Goal: Task Accomplishment & Management: Manage account settings

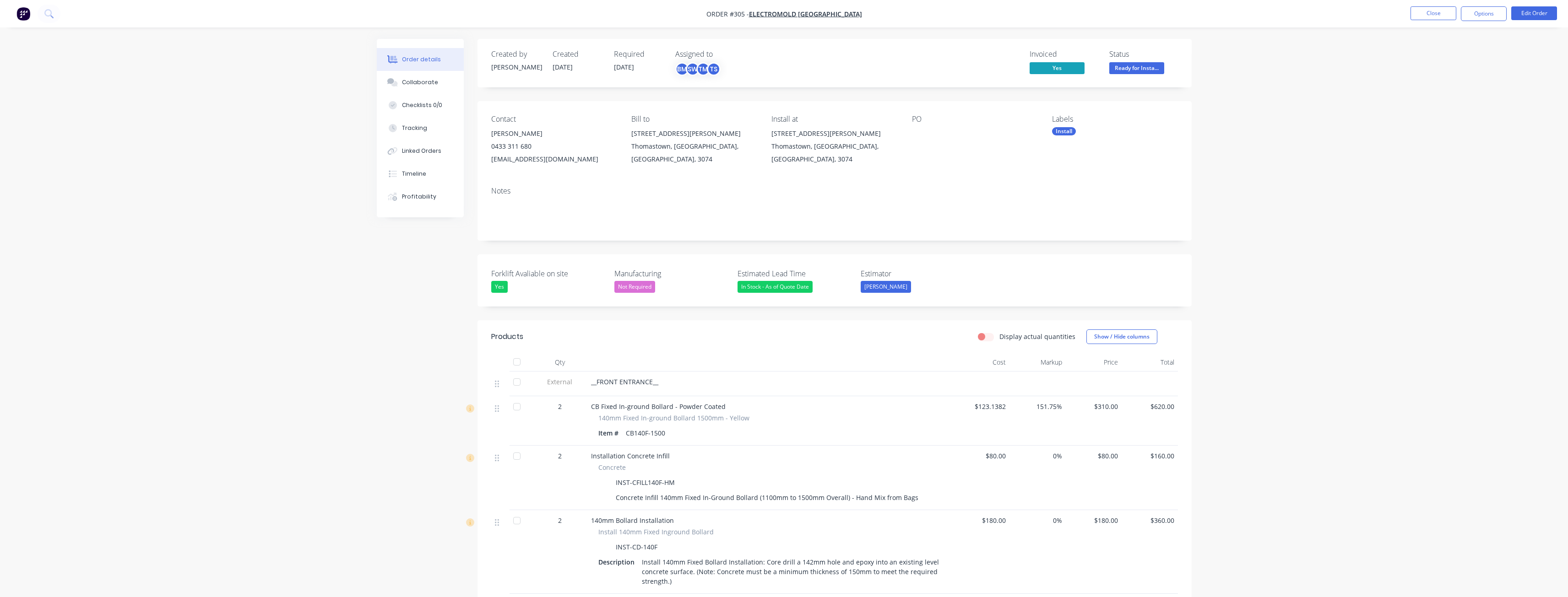
click at [24, 7] on img "button" at bounding box center [23, 13] width 13 height 13
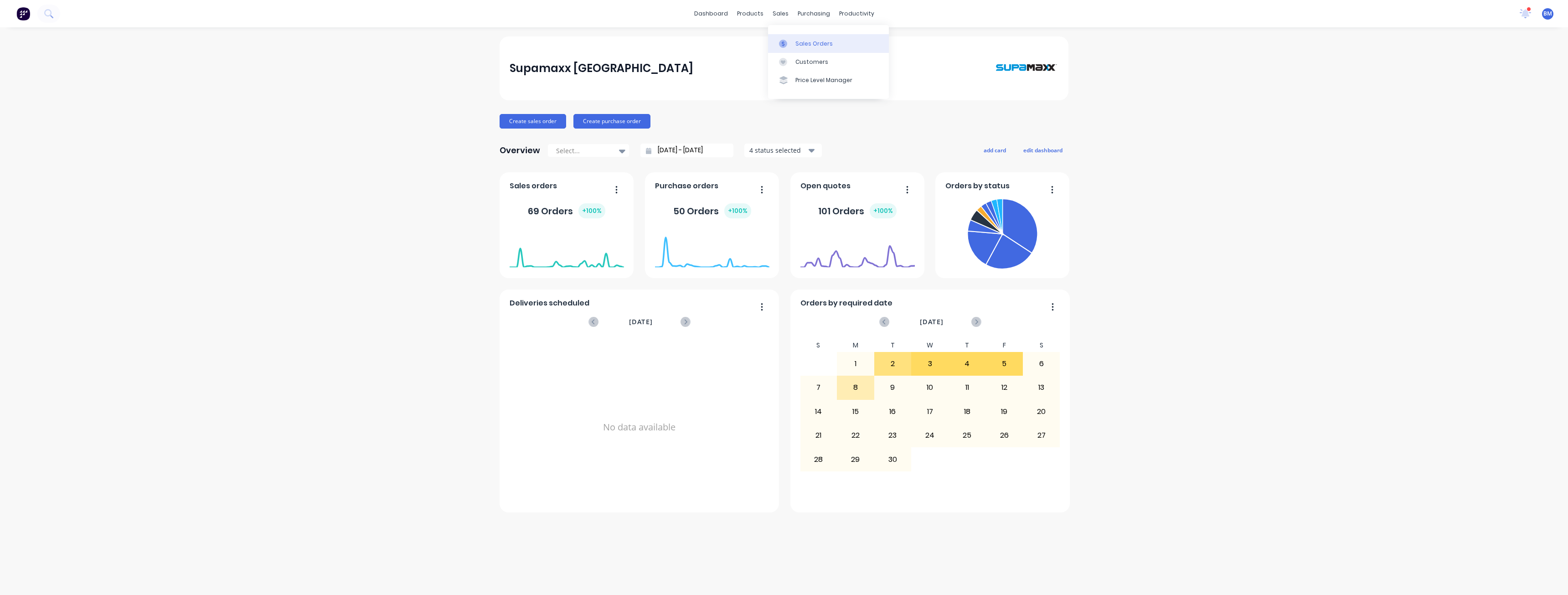
click at [795, 43] on link "Sales Orders" at bounding box center [829, 43] width 121 height 18
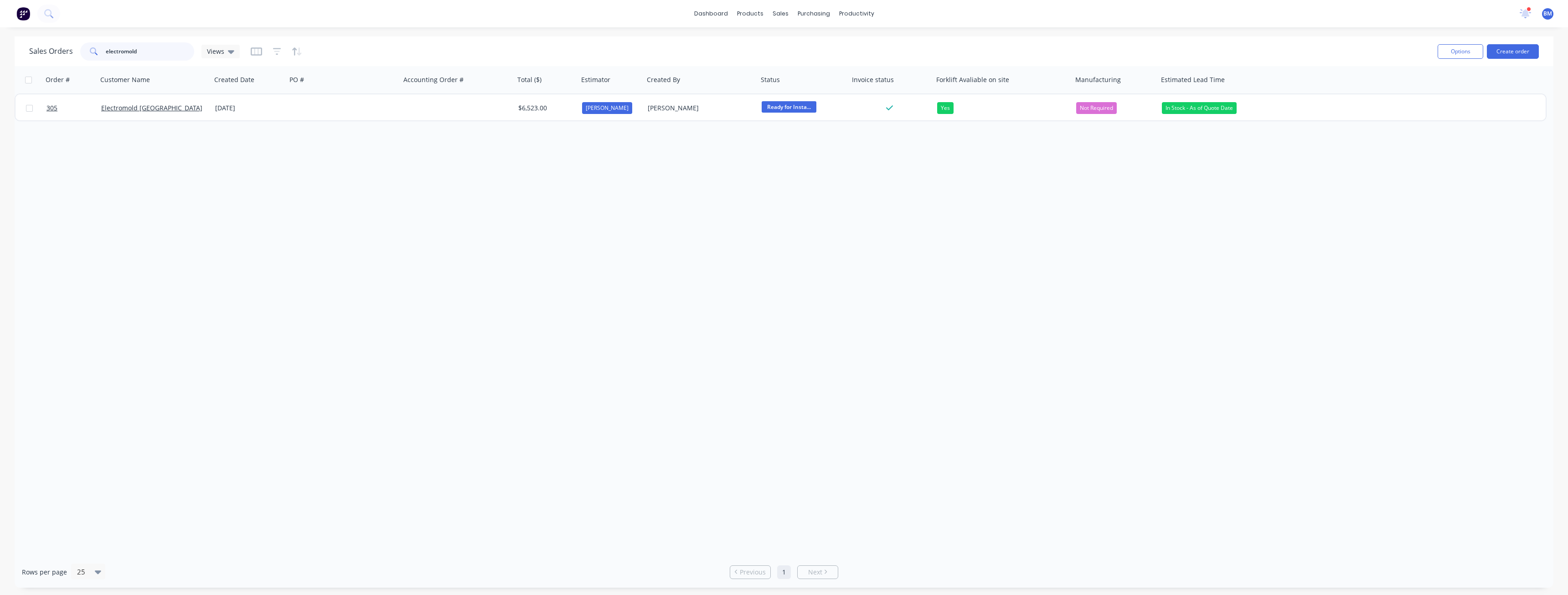
drag, startPoint x: 146, startPoint y: 48, endPoint x: 59, endPoint y: 59, distance: 87.7
click at [59, 59] on div "Sales Orders electromold Views" at bounding box center [134, 52] width 211 height 18
type input "odh"
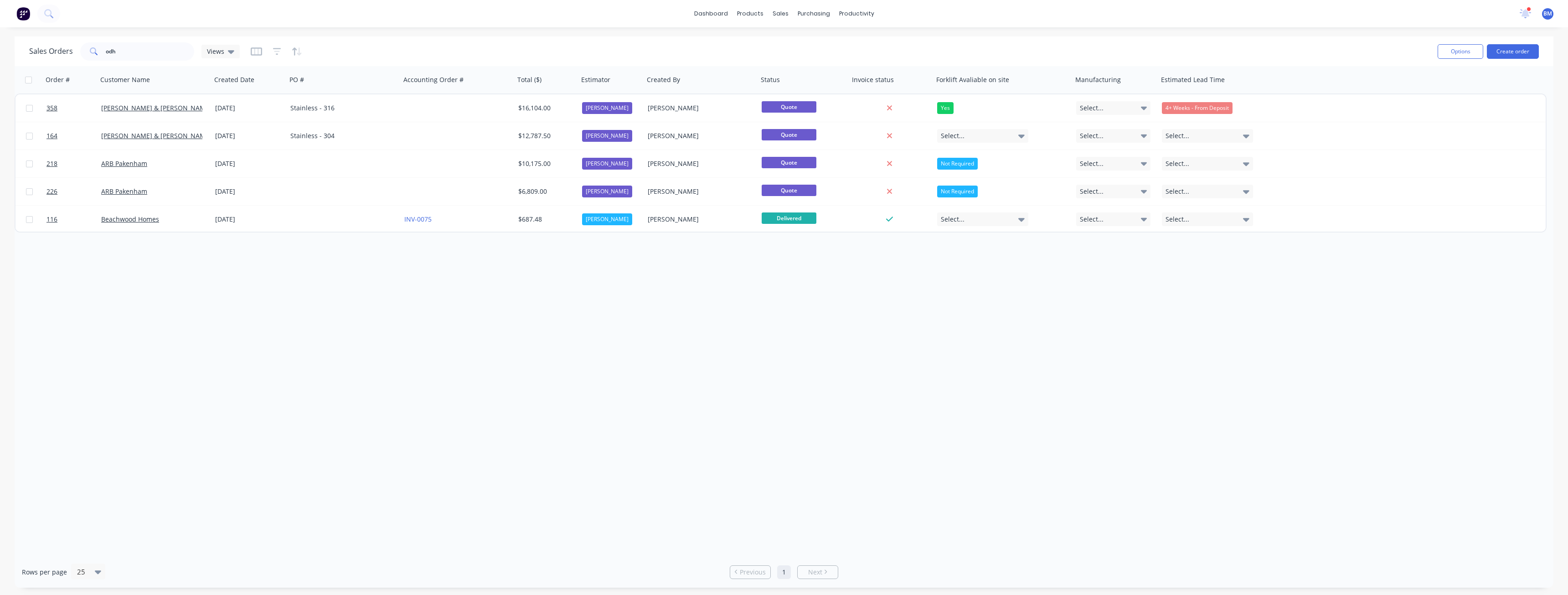
click at [167, 316] on div "Order # Customer Name Created Date PO # Accounting Order # Total ($) Estimator …" at bounding box center [784, 311] width 1539 height 490
drag, startPoint x: 132, startPoint y: 52, endPoint x: 97, endPoint y: 54, distance: 35.1
click at [97, 54] on div "odh" at bounding box center [137, 52] width 114 height 18
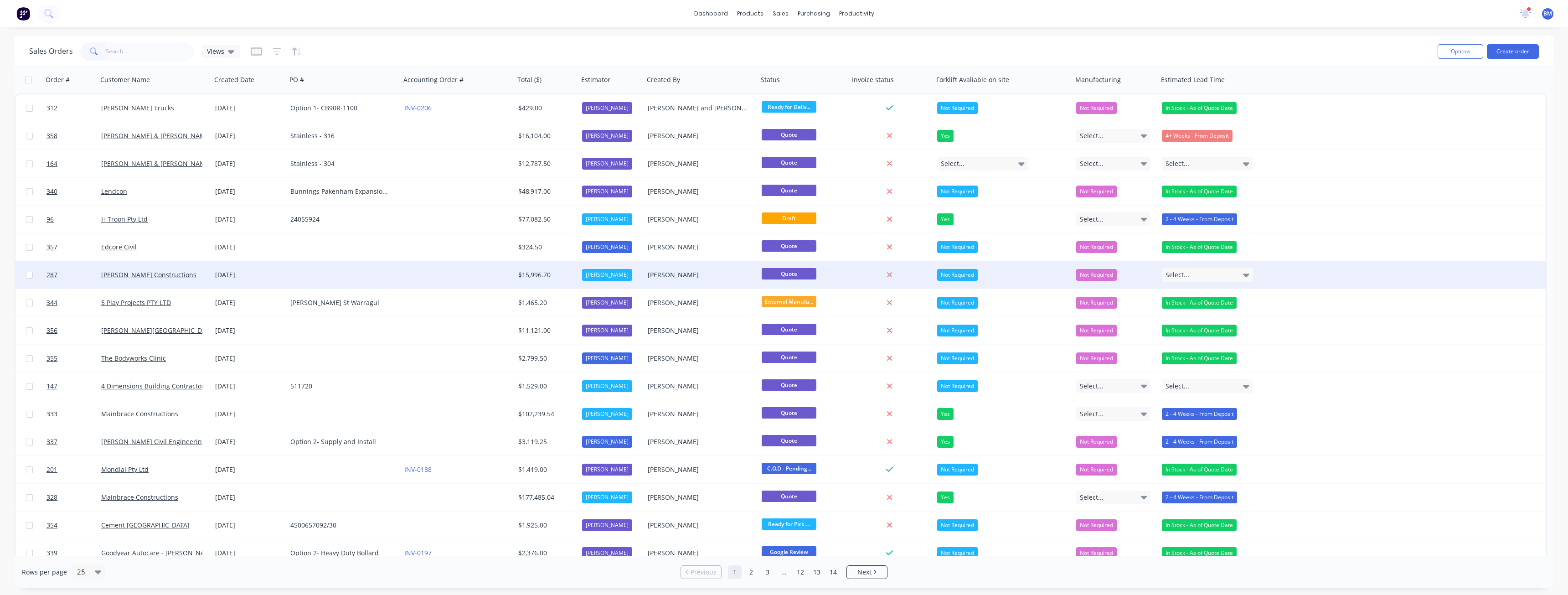
click at [130, 285] on div "[PERSON_NAME] Constructions" at bounding box center [154, 275] width 114 height 27
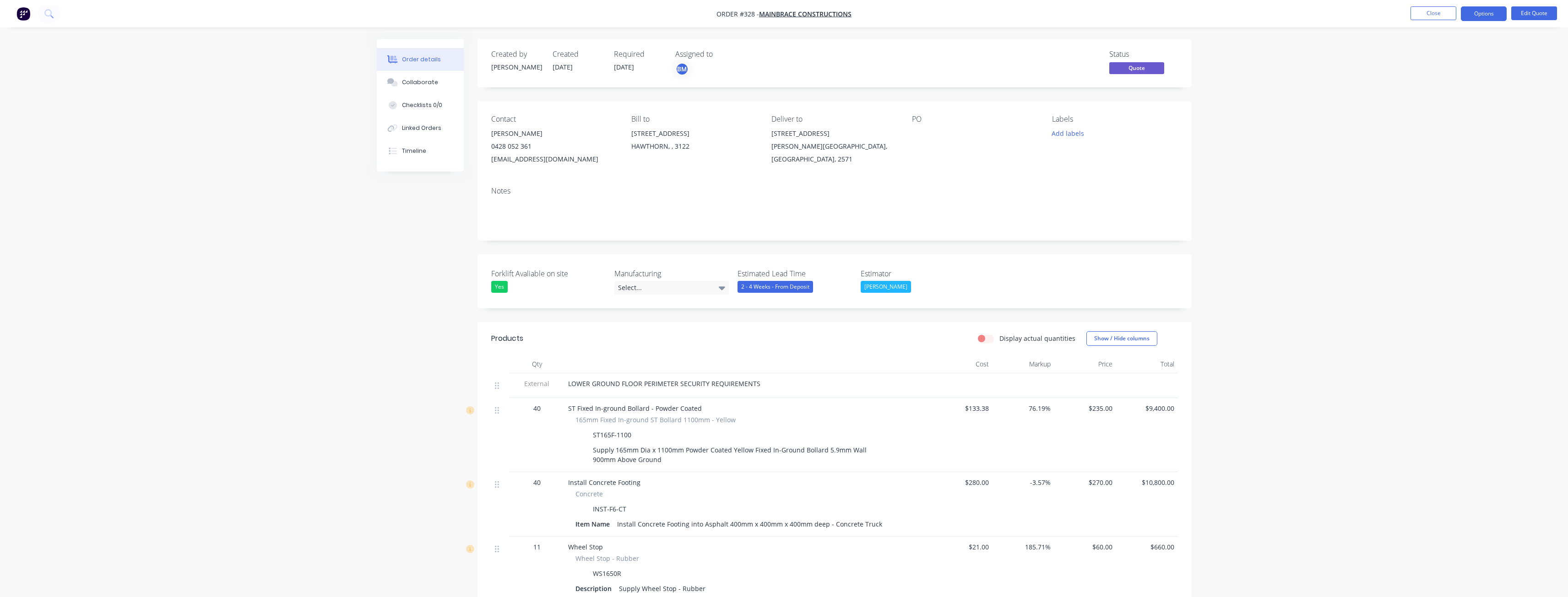
scroll to position [46, 0]
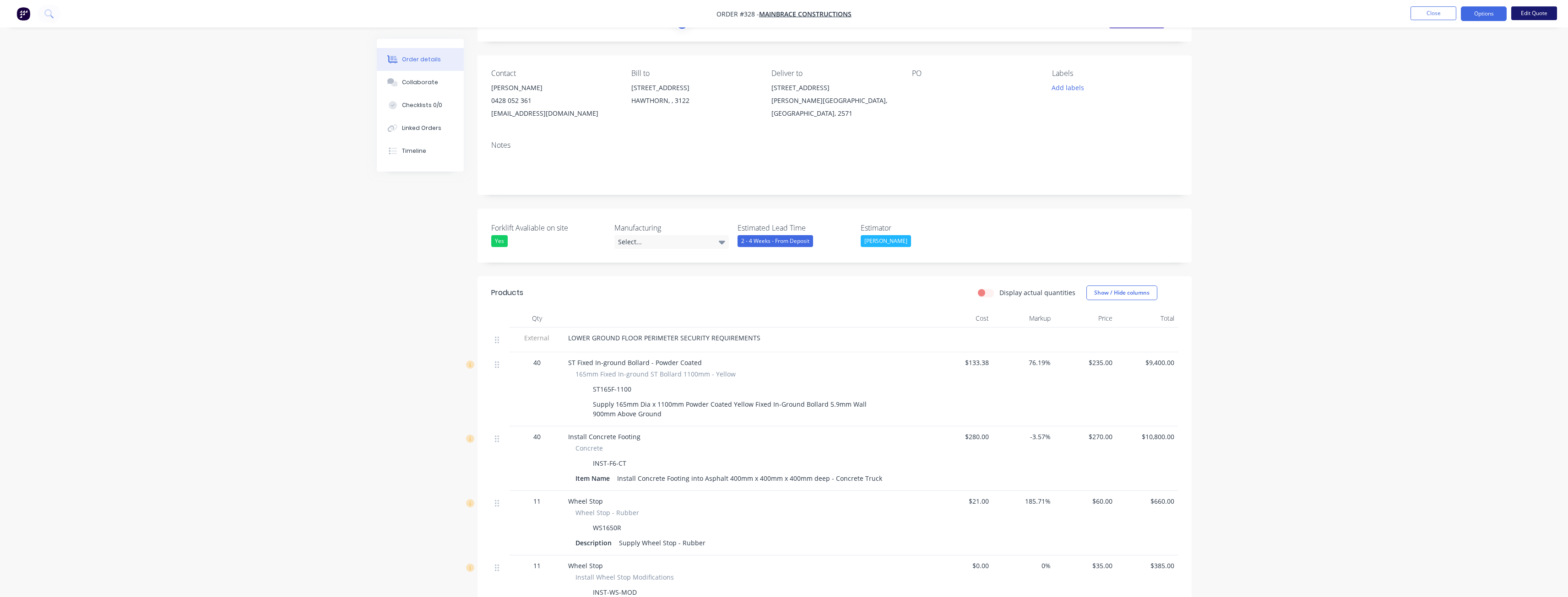
click at [1530, 8] on button "Edit Quote" at bounding box center [1534, 13] width 46 height 13
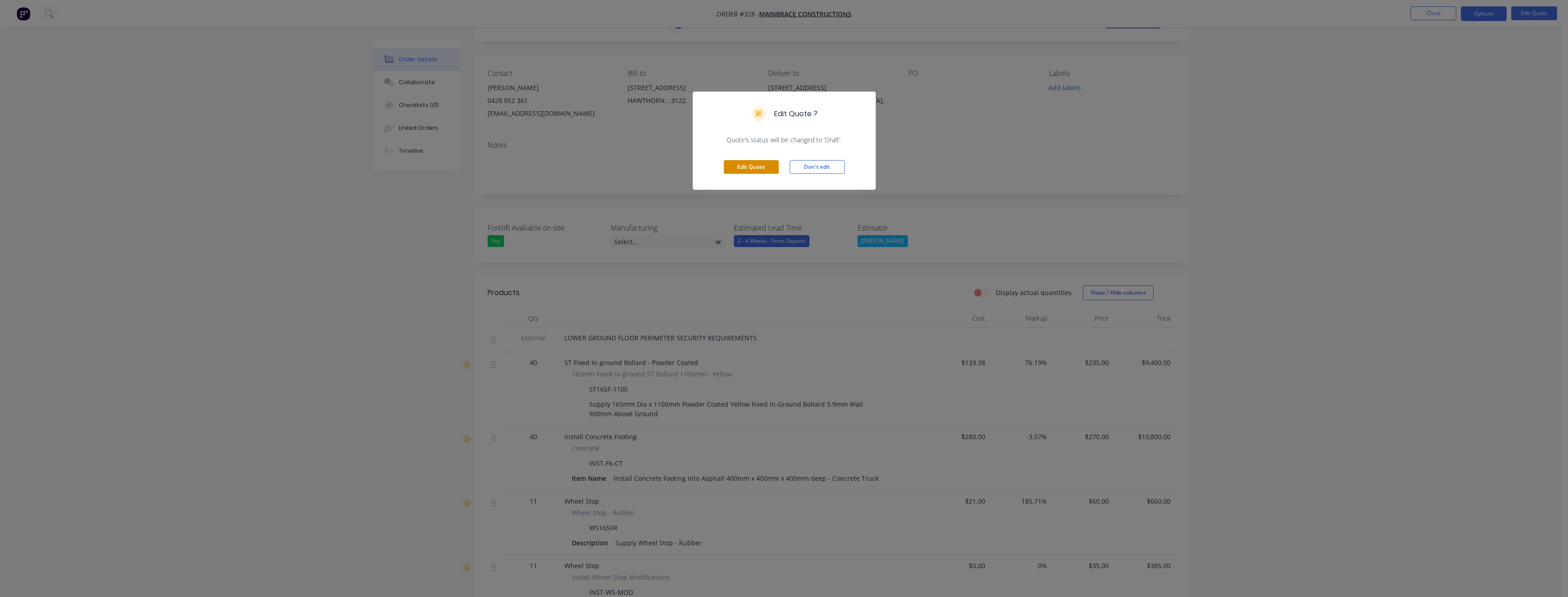
click at [741, 164] on button "Edit Quote" at bounding box center [751, 167] width 55 height 13
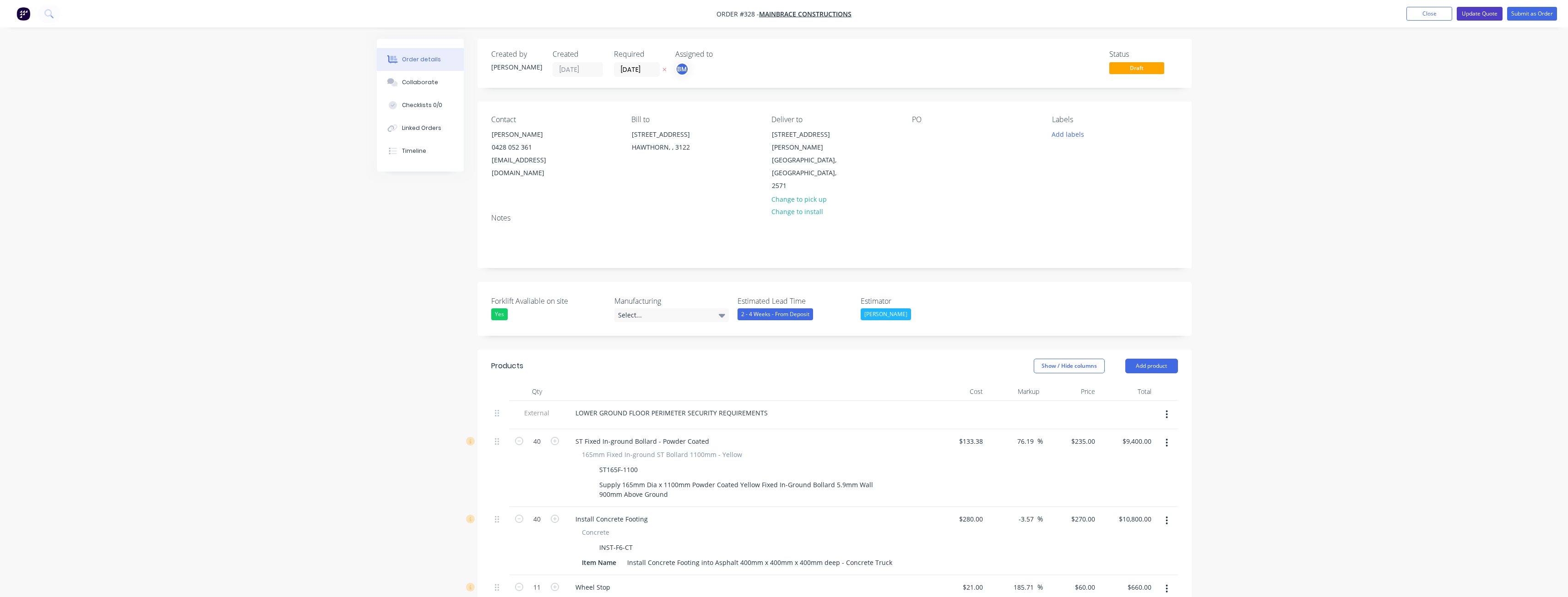
click at [1474, 11] on button "Update Quote" at bounding box center [1480, 13] width 46 height 13
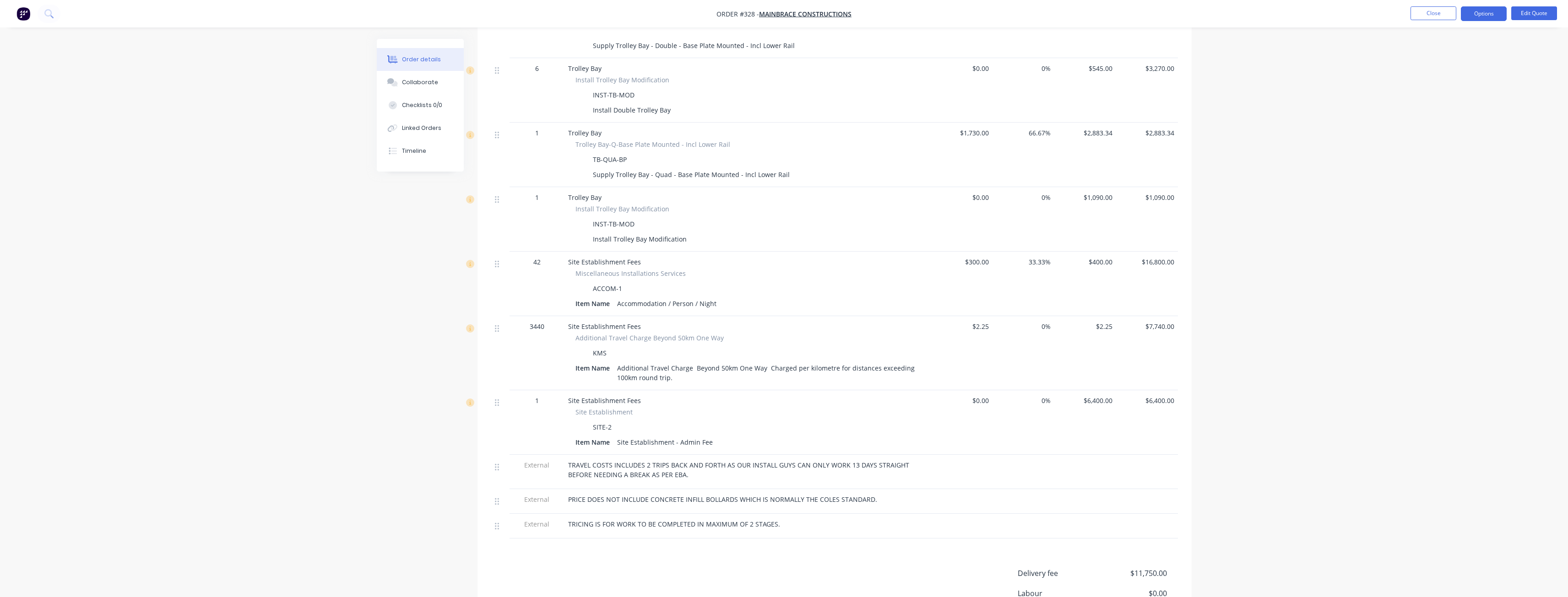
scroll to position [1958, 0]
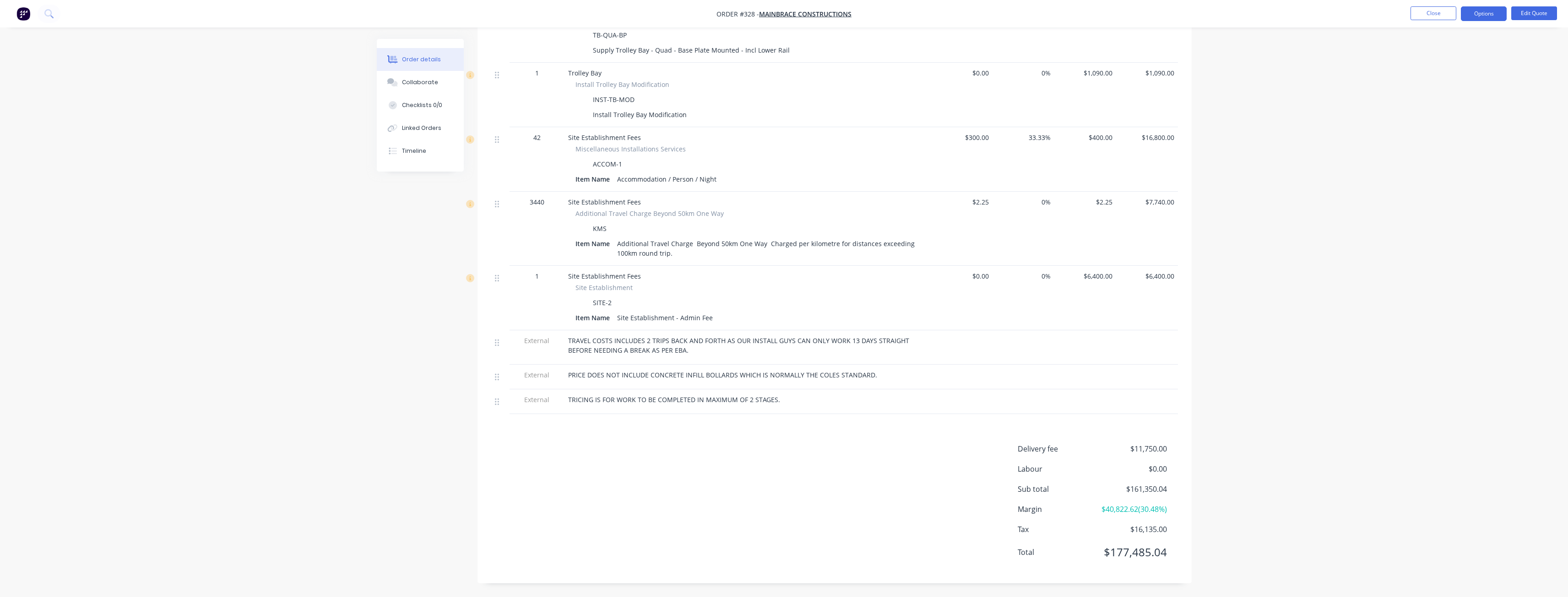
click at [1530, 12] on button "Edit Quote" at bounding box center [1534, 13] width 46 height 13
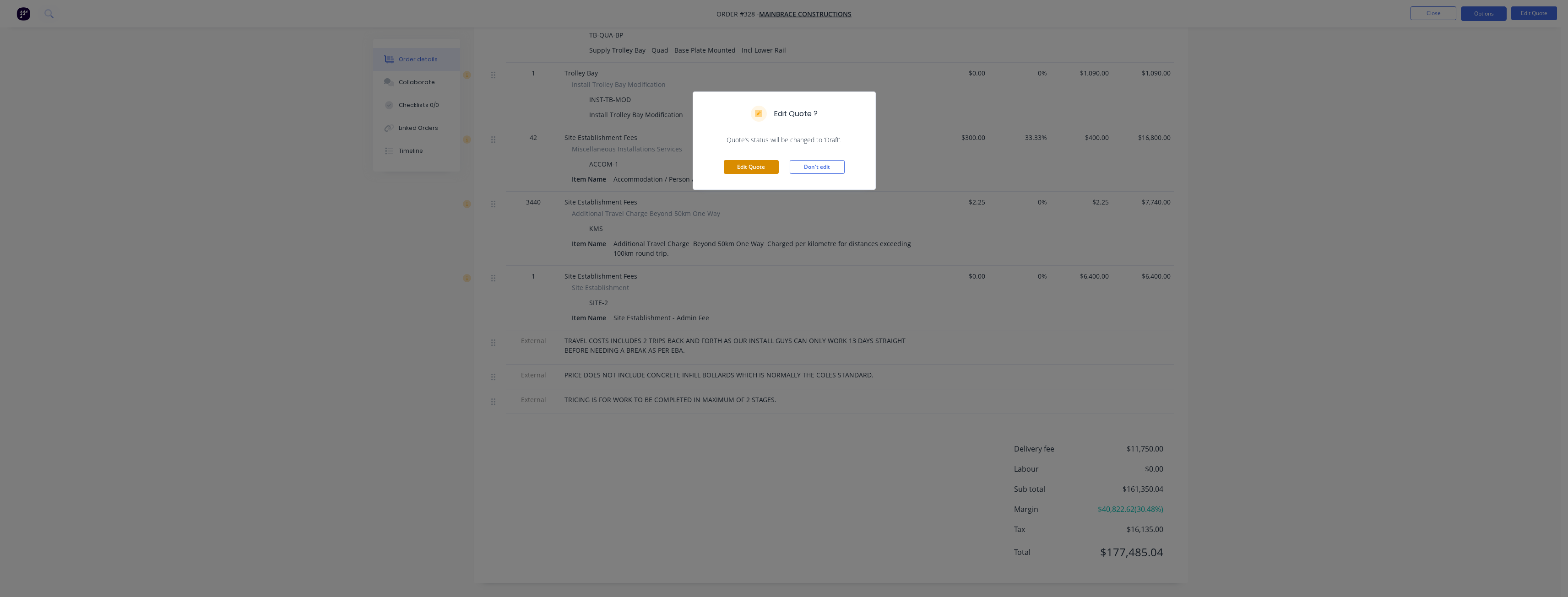
click at [760, 166] on button "Edit Quote" at bounding box center [751, 167] width 55 height 13
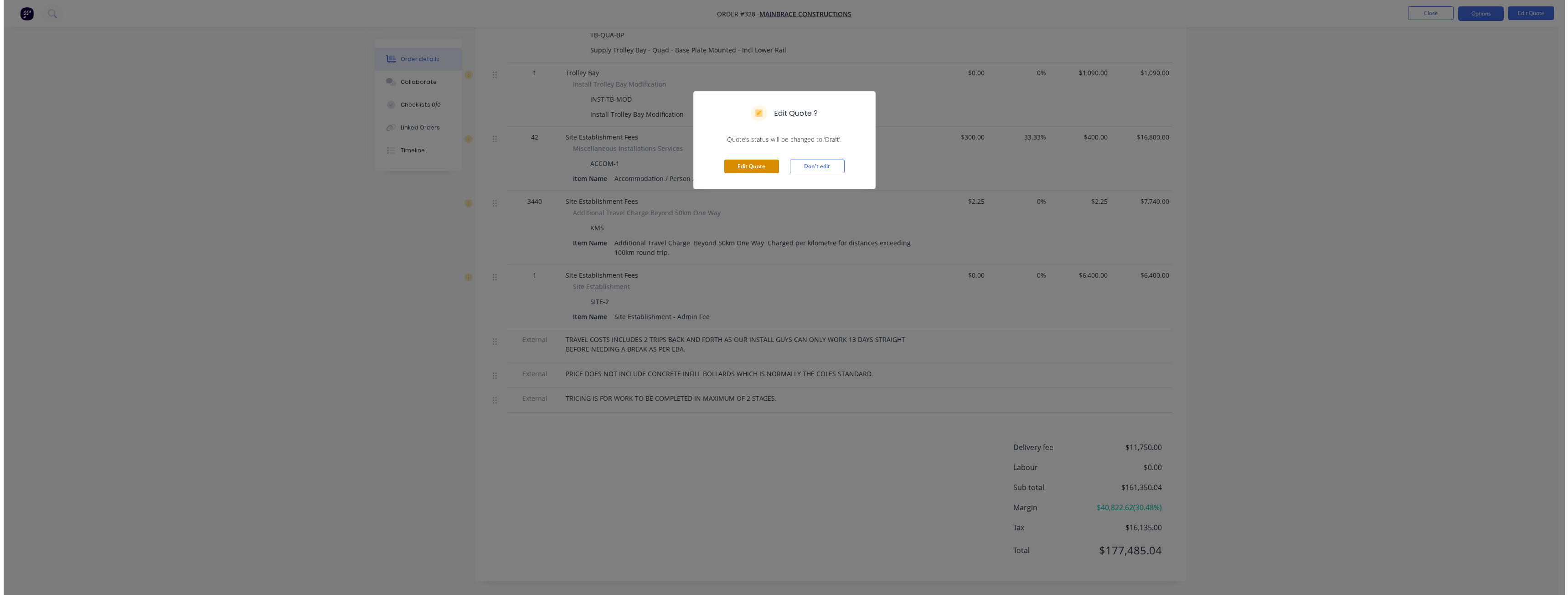
scroll to position [0, 0]
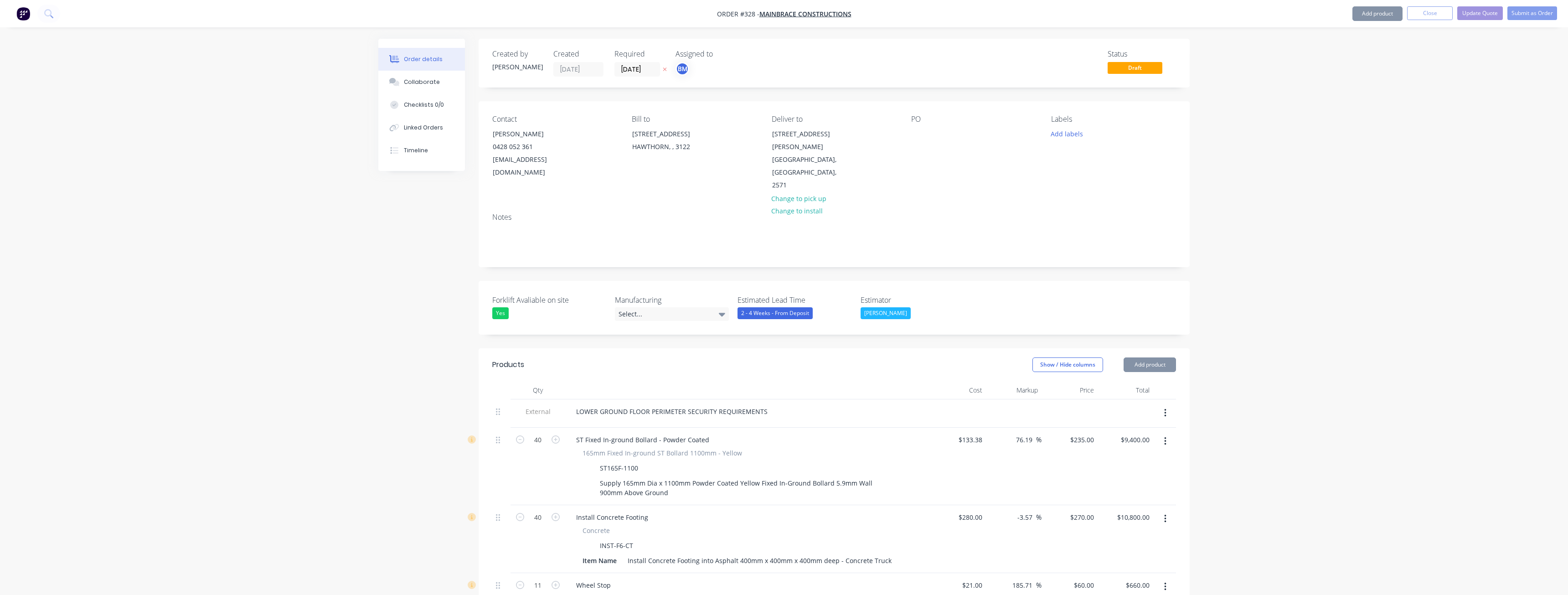
type input "$133.38"
type input "76.19"
type input "$235.00"
type input "$9,400.00"
type input "$280.00"
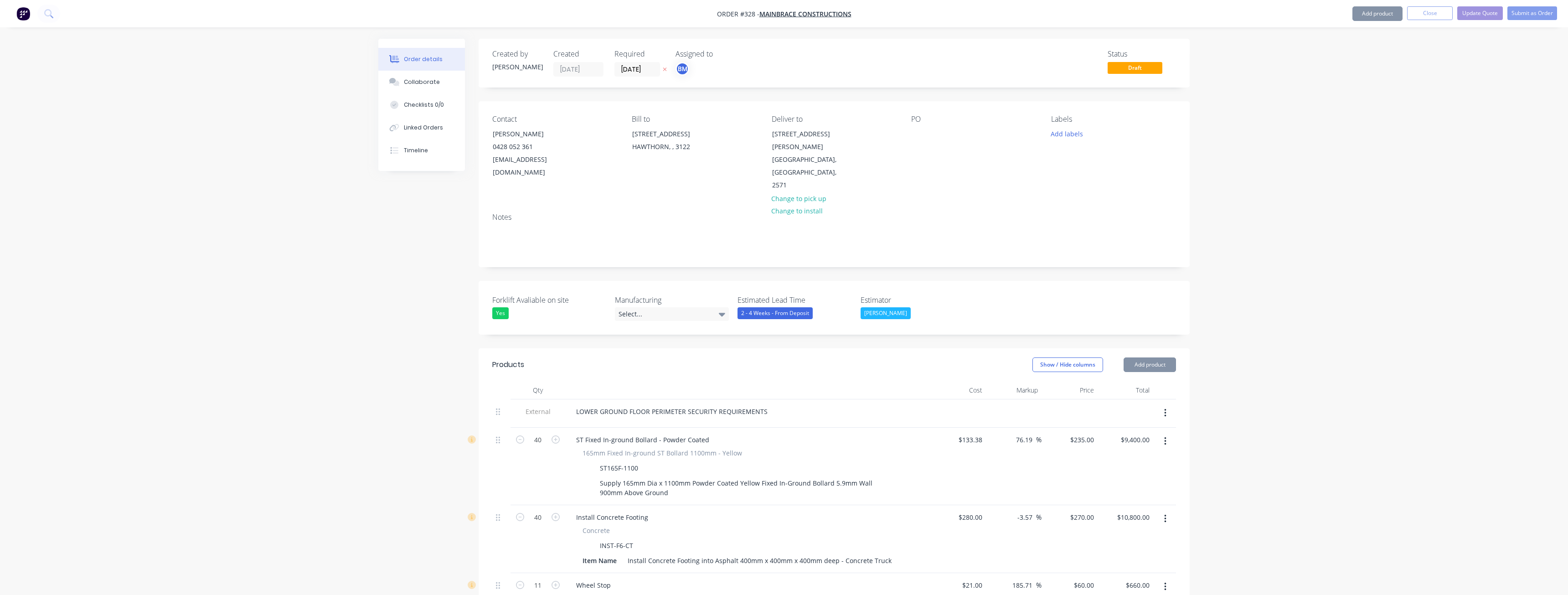
type input "-3.57"
type input "$270.00"
type input "$10,800.00"
type input "$21.00"
type input "185.71"
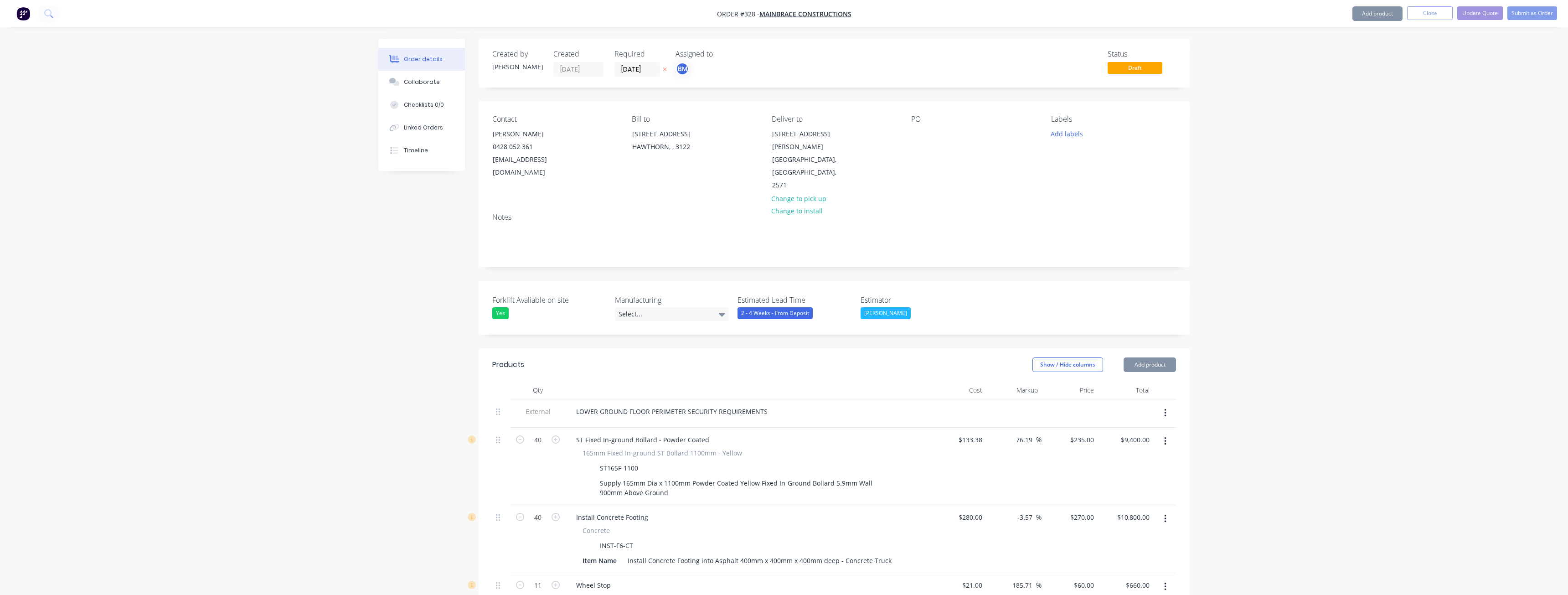
type input "$60.00"
type input "$660.00"
type input "$35.00"
type input "$385.00"
type input "$865.00"
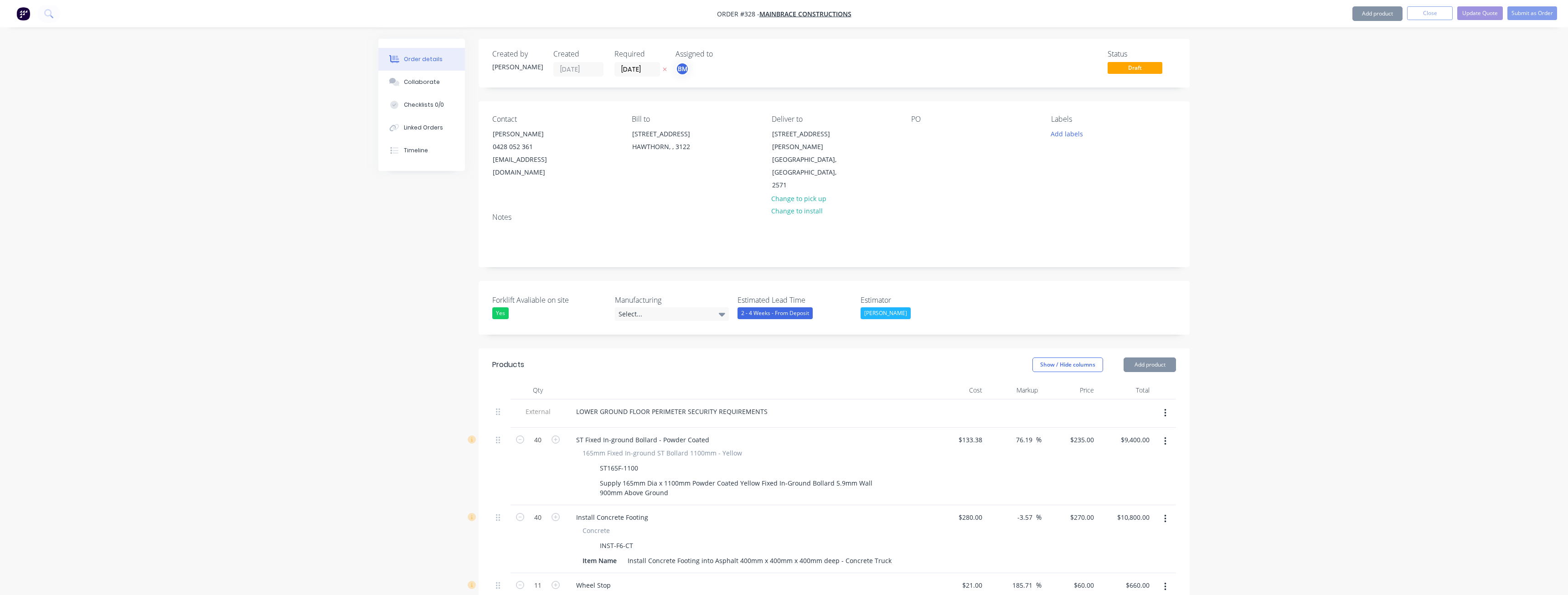
type input "66.67"
type input "$1,441.67"
type input "$5,766.68"
type input "$545.00"
type input "$2,180.00"
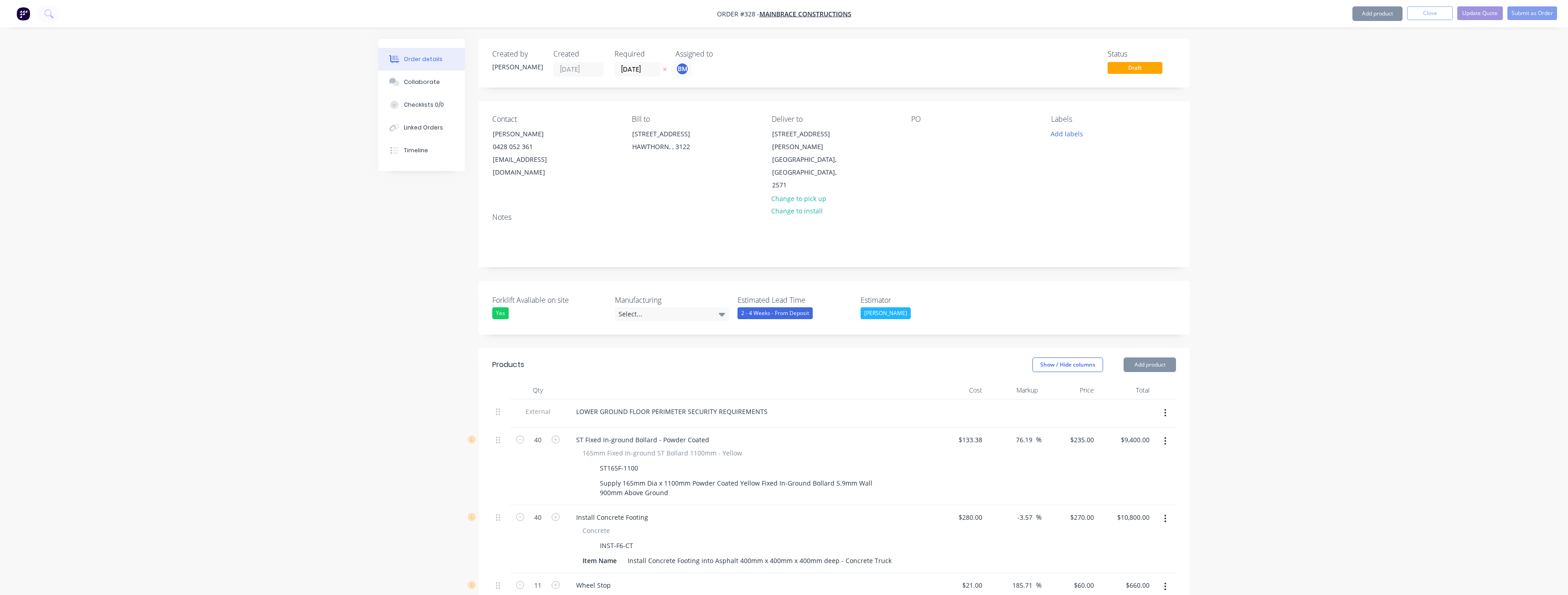
type input "$82.95"
type input "98.92"
type input "$165.00"
type input "$1,320.00"
type input "$55.00"
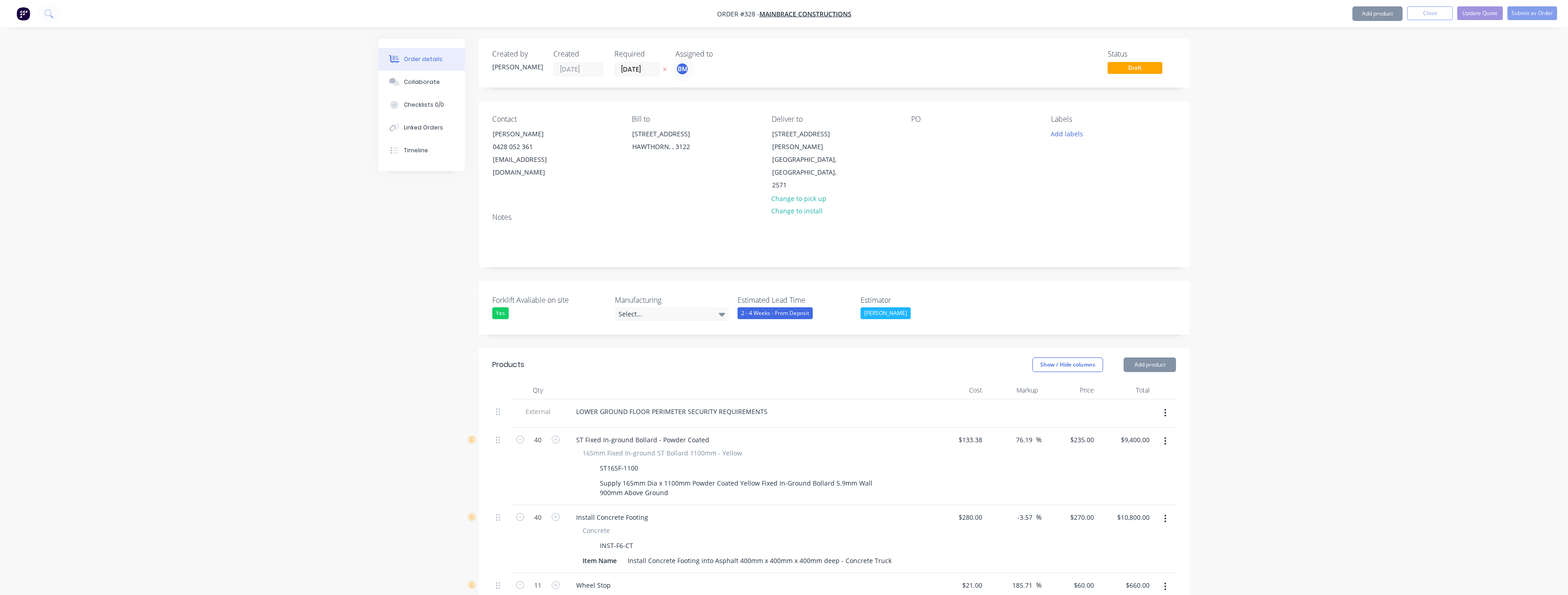
type input "$440.00"
type input "$133.38"
type input "76.19"
type input "$235.00"
type input "$10,340.00"
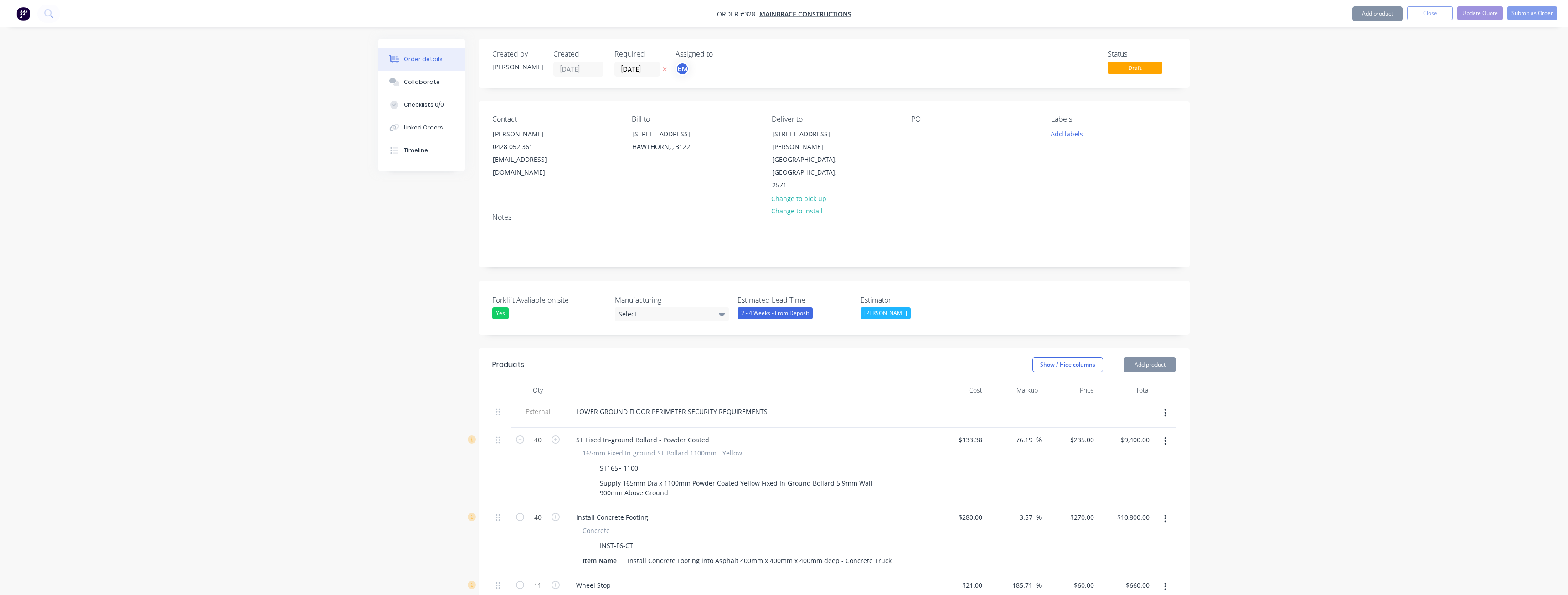
type input "$195.00"
type input "-5.13"
type input "$185.00"
type input "$8,140.00"
type input "$377.57"
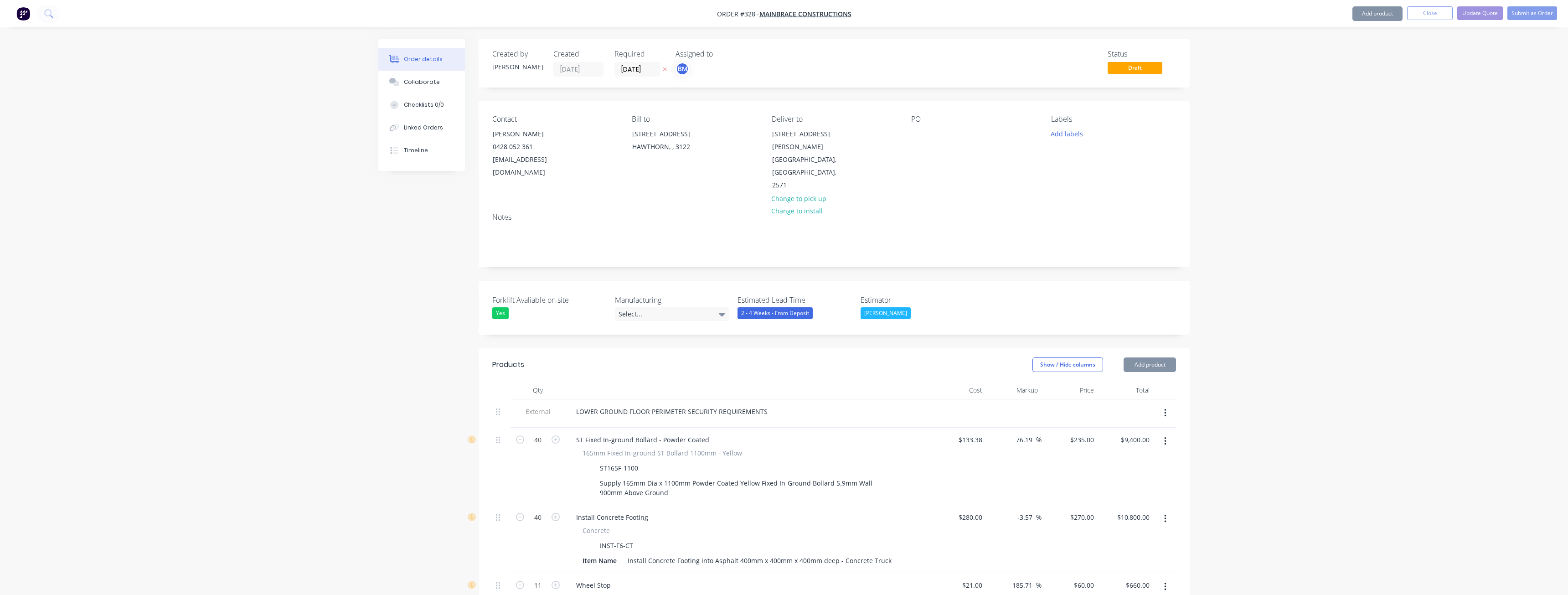
type input "98.64"
type input "$750.00"
type input "$34,500.00"
type input "$195.00"
type input "-5.13"
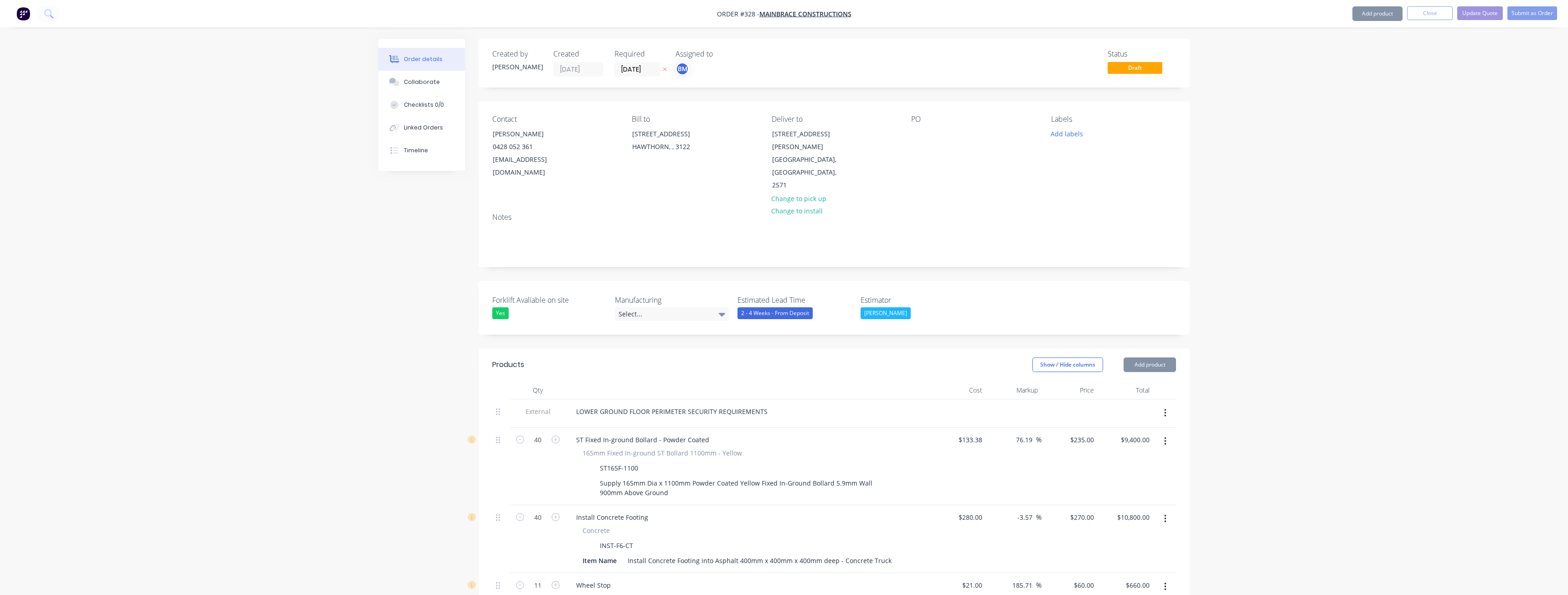
type input "$185.00"
type input "$8,510.00"
type input "$369.27"
type input "128.83"
type input "$845.00"
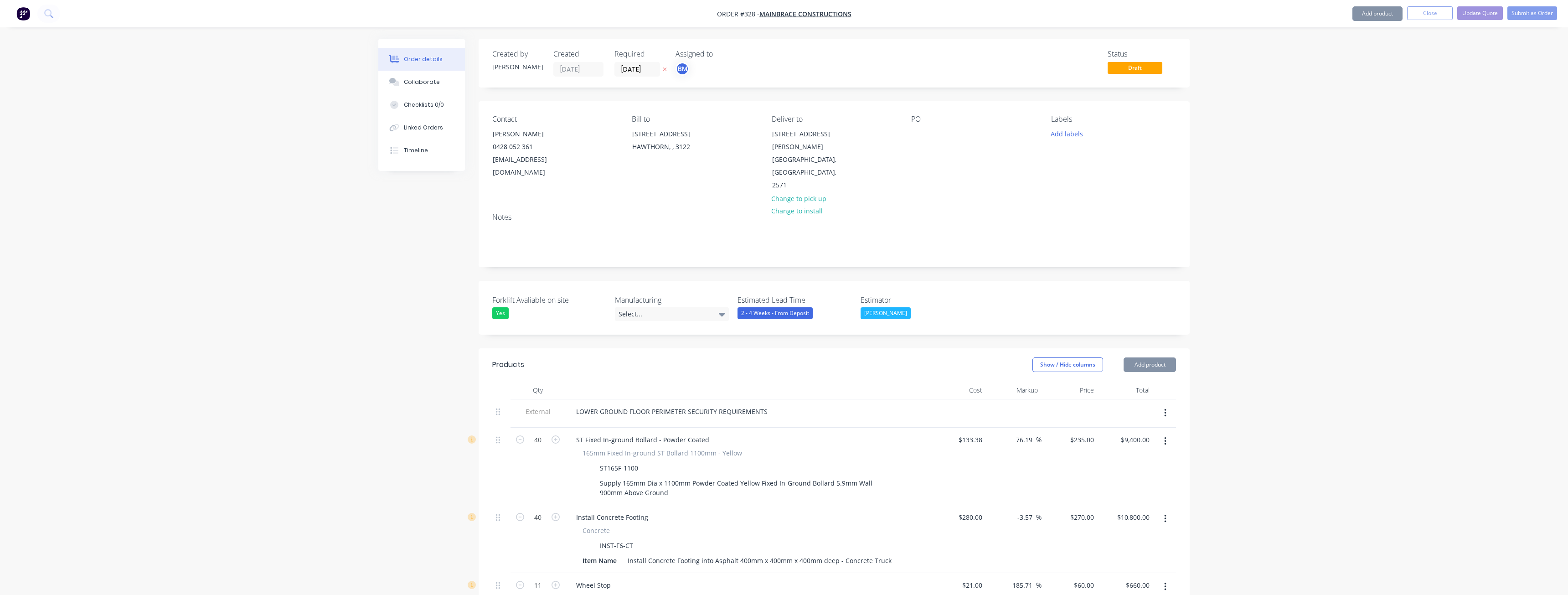
type input "$3,380.00"
type input "$195.00"
type input "-5.13"
type input "$185.00"
type input "$740.00"
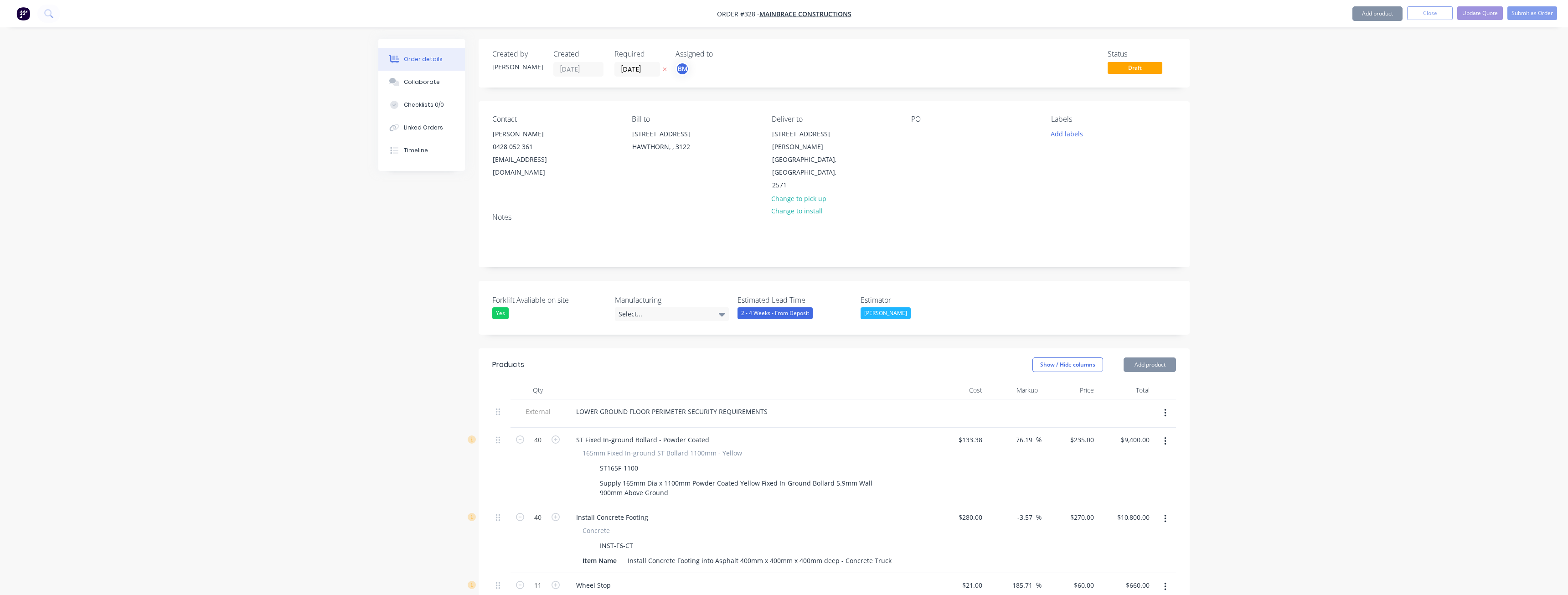
type input "$21.00"
type input "209.52"
type input "$65.00"
type input "$1,950.00"
type input "$35.00"
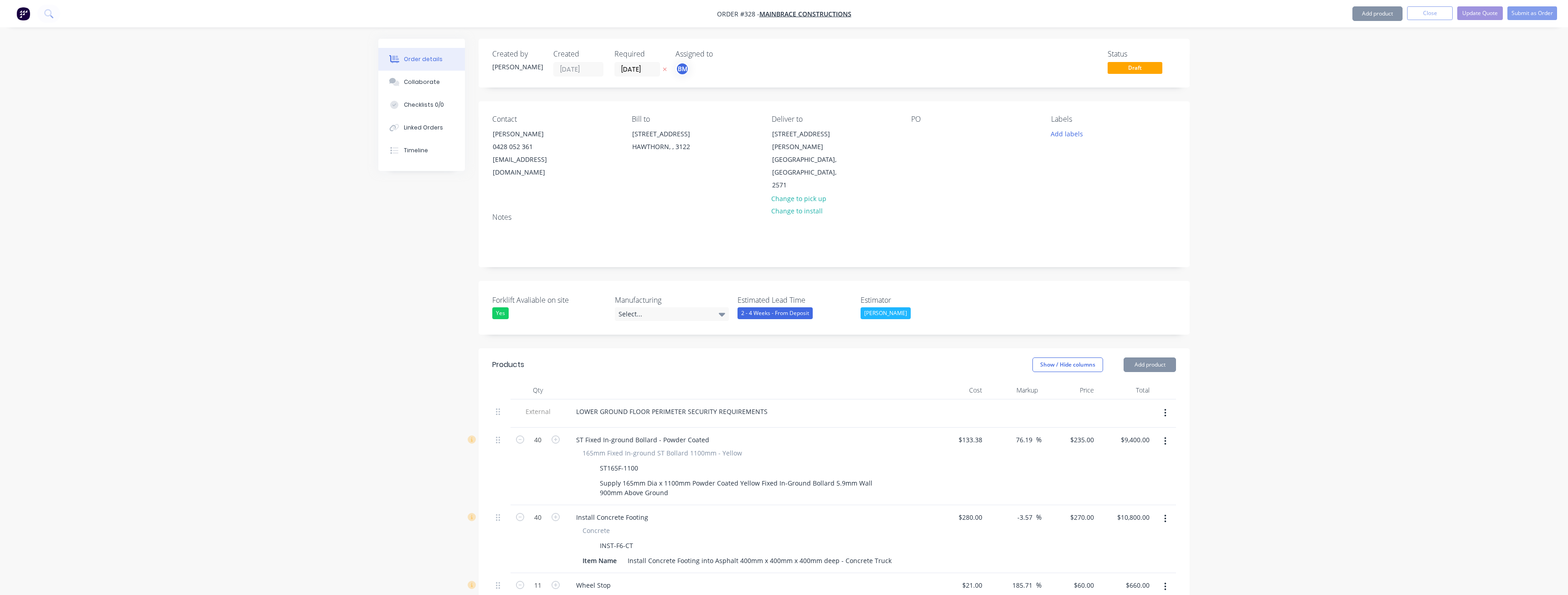
type input "$1,050.00"
type input "$82.95"
type input "98.92"
type input "$165.00"
type input "$1,320.00"
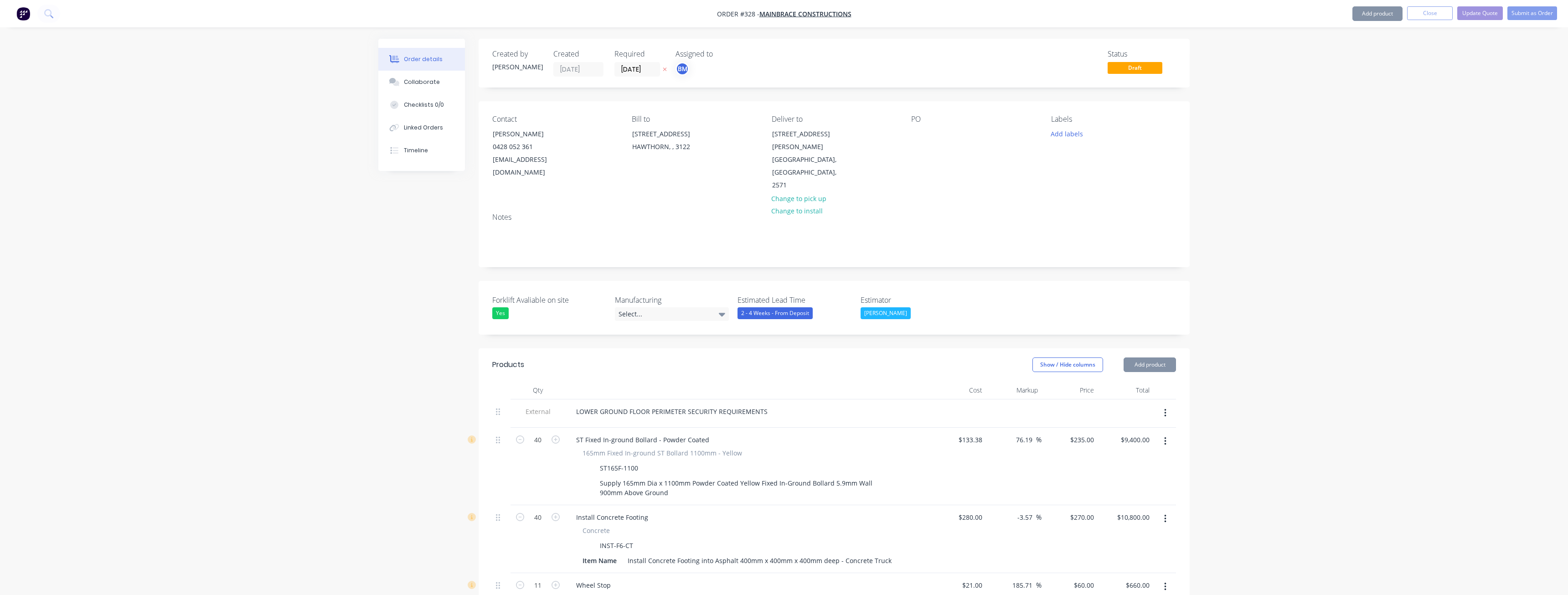
type input "$55.00"
type input "$440.00"
type input "$615.00"
type input "66.67"
type input "$1,025.00"
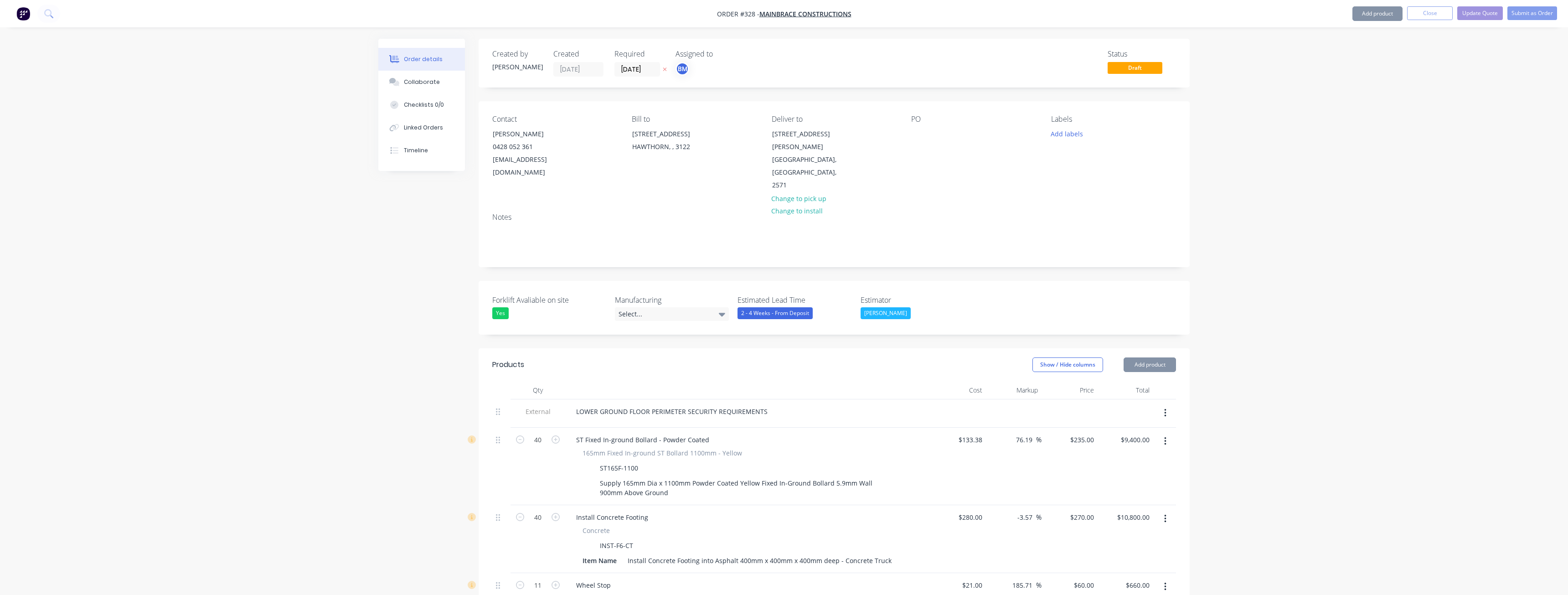
type input "$1,025.00"
type input "$420.00"
type input "$865.00"
type input "66.67"
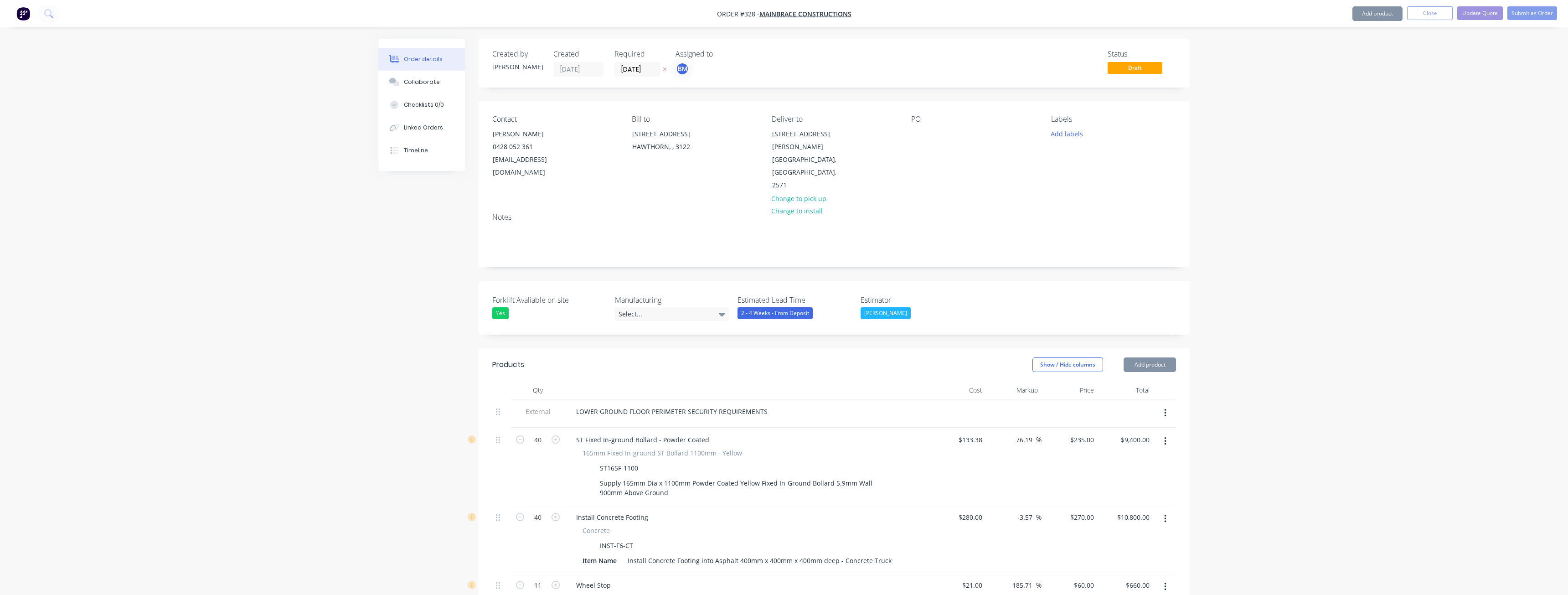
type input "$1,441.67"
type input "$8,650.02"
type input "$545.00"
type input "$3,270.00"
type input "$1,730.00"
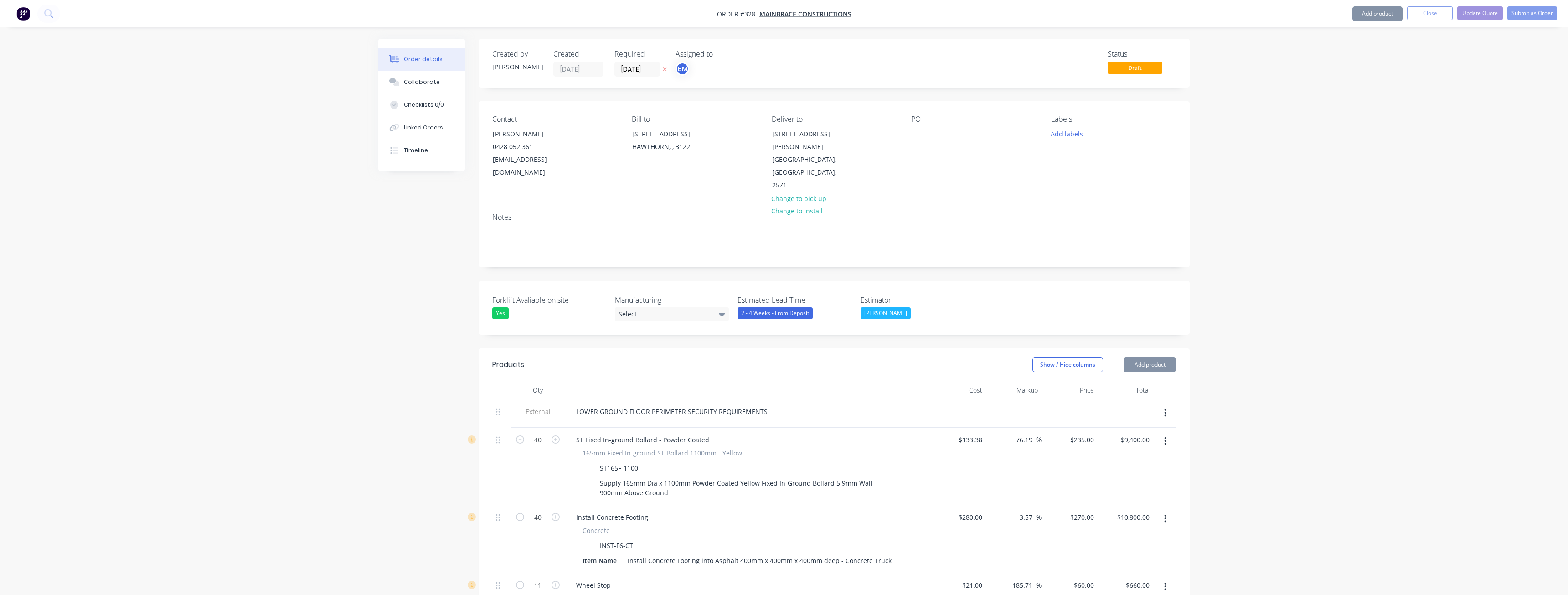
type input "66.67"
type input "$2,883.34"
type input "$1,090.00"
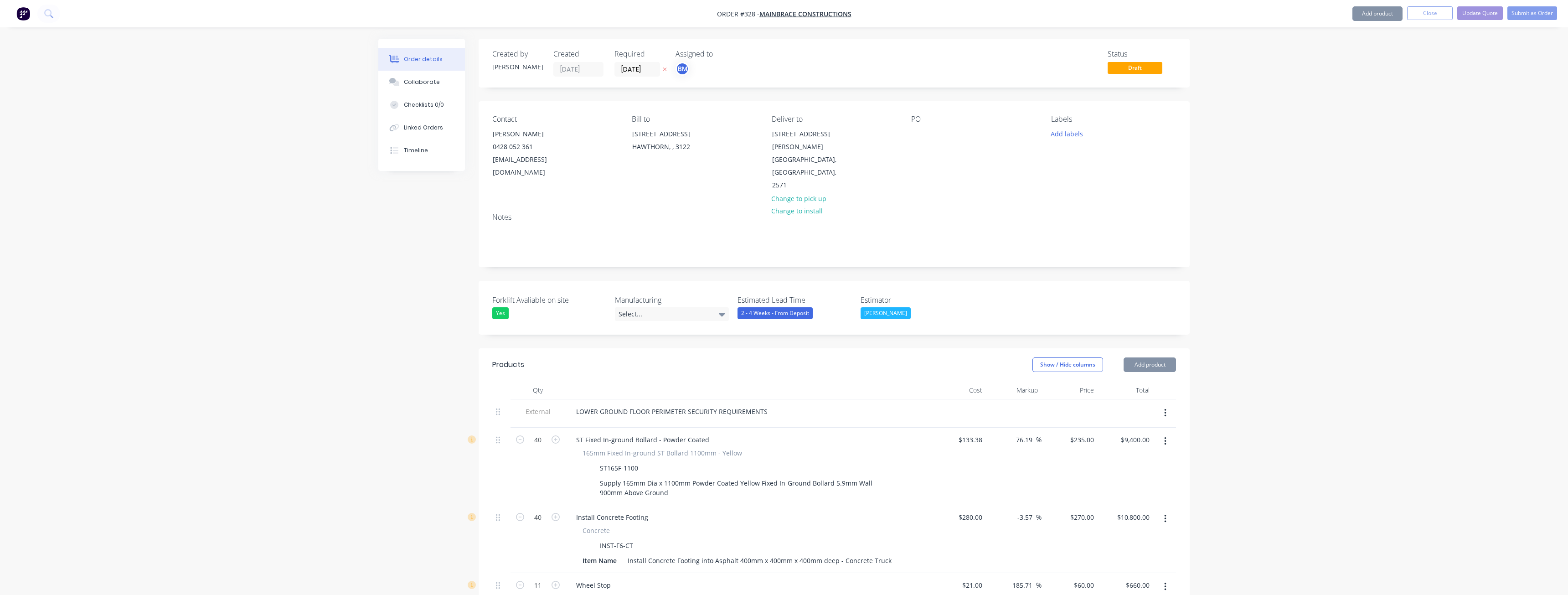
type input "$300.00"
type input "33.33"
type input "$400.00"
type input "$16,800.00"
type input "$2.25"
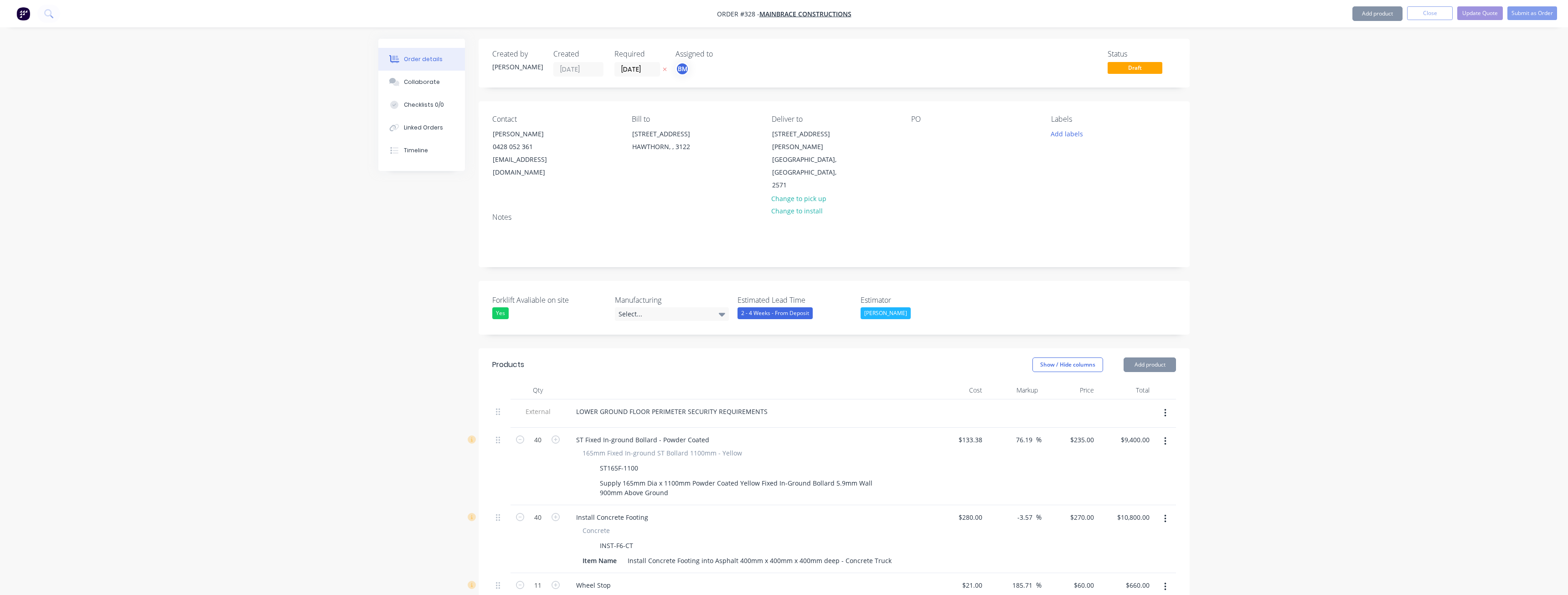
type input "$2.25"
type input "$7,740.00"
type input "$6,400.00"
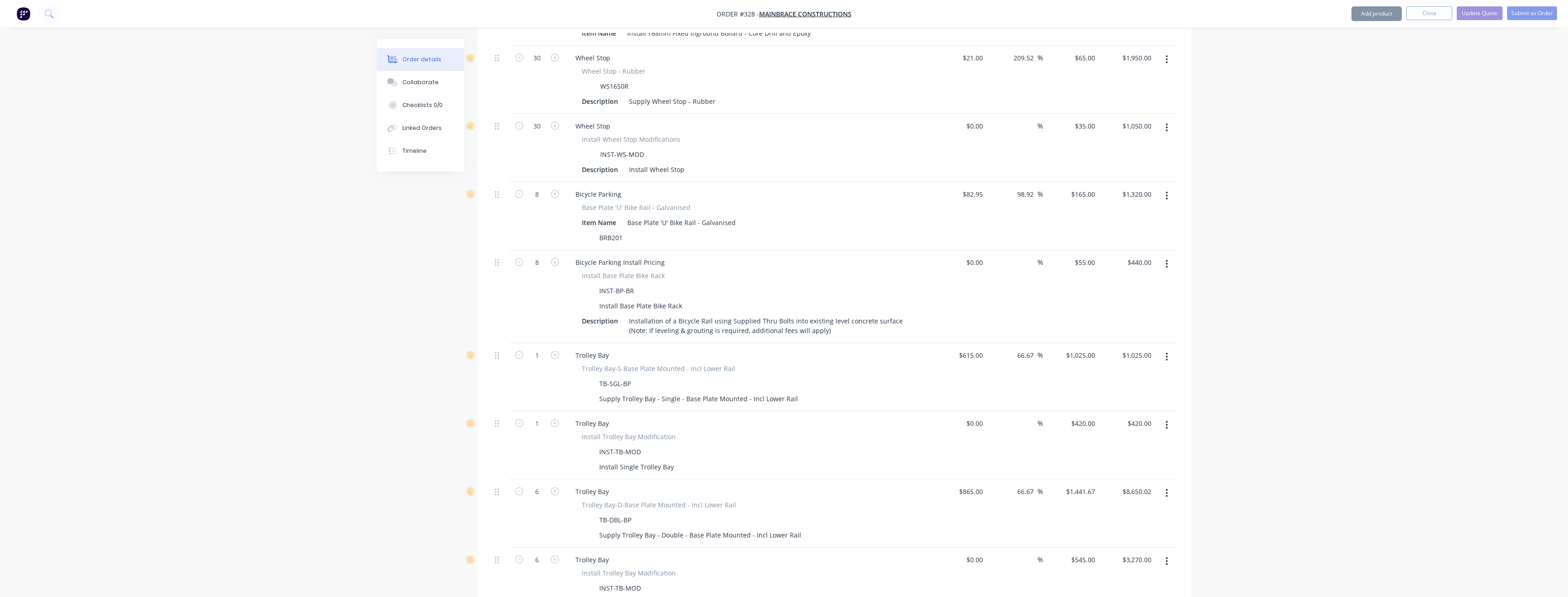
scroll to position [2152, 0]
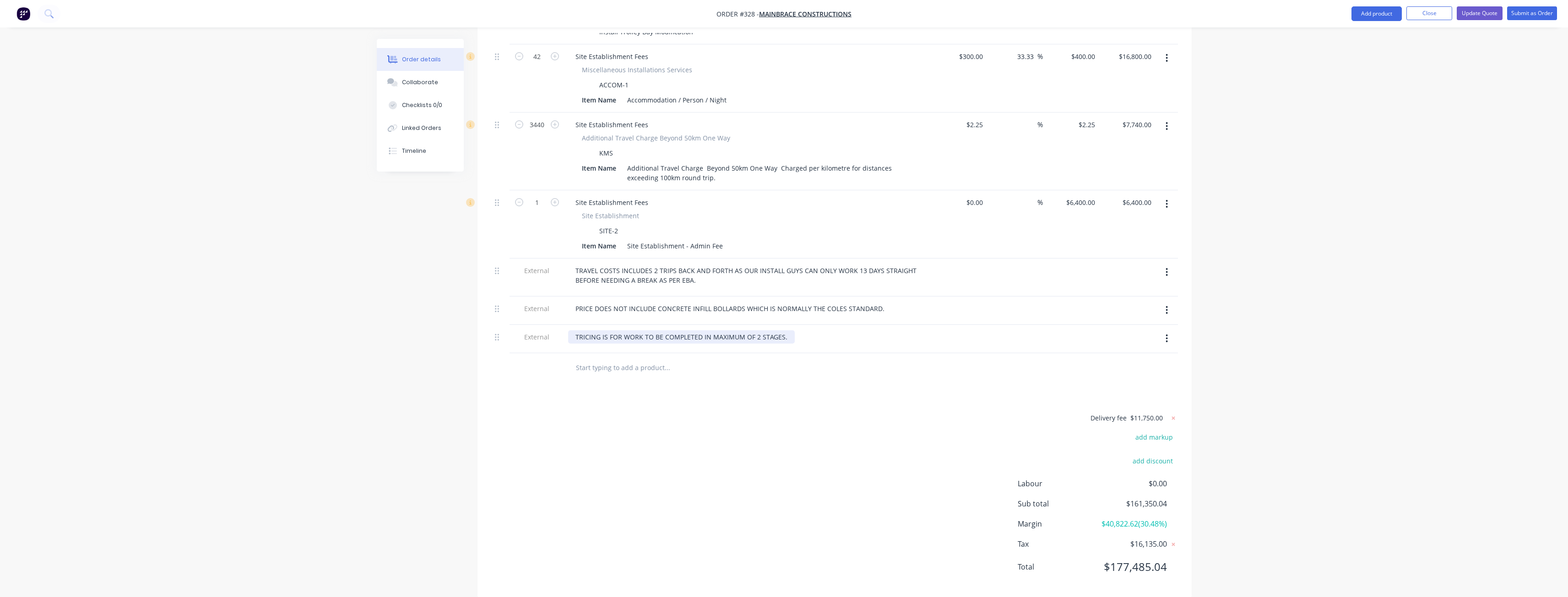
click at [579, 330] on div "TRICING IS FOR WORK TO BE COMPLETED IN MAXIMUM OF 2 STAGES." at bounding box center [681, 337] width 226 height 13
click at [764, 355] on div at bounding box center [729, 368] width 329 height 30
click at [641, 330] on div "PRICING IS FOR WORK TO BE COMPLETED IN MAXIMUM OF 2 STAGES." at bounding box center [681, 337] width 226 height 13
click at [1483, 13] on button "Update Quote" at bounding box center [1480, 13] width 46 height 13
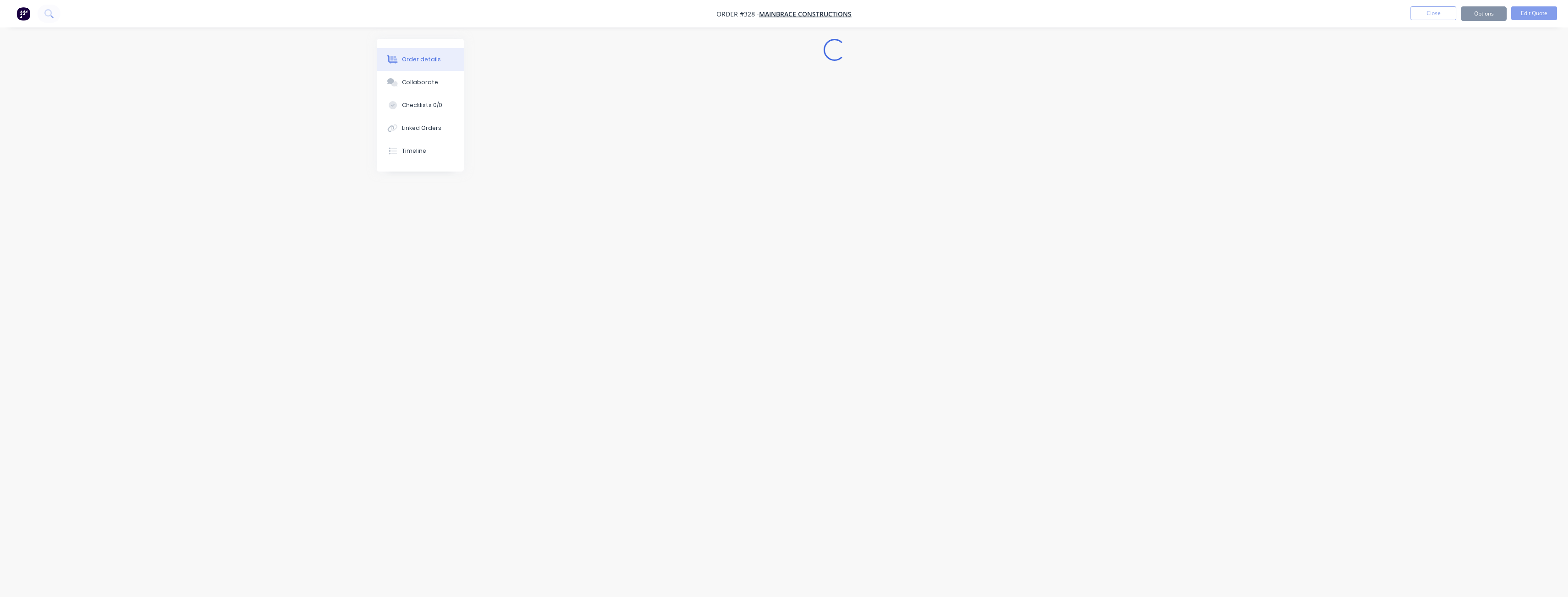
scroll to position [0, 0]
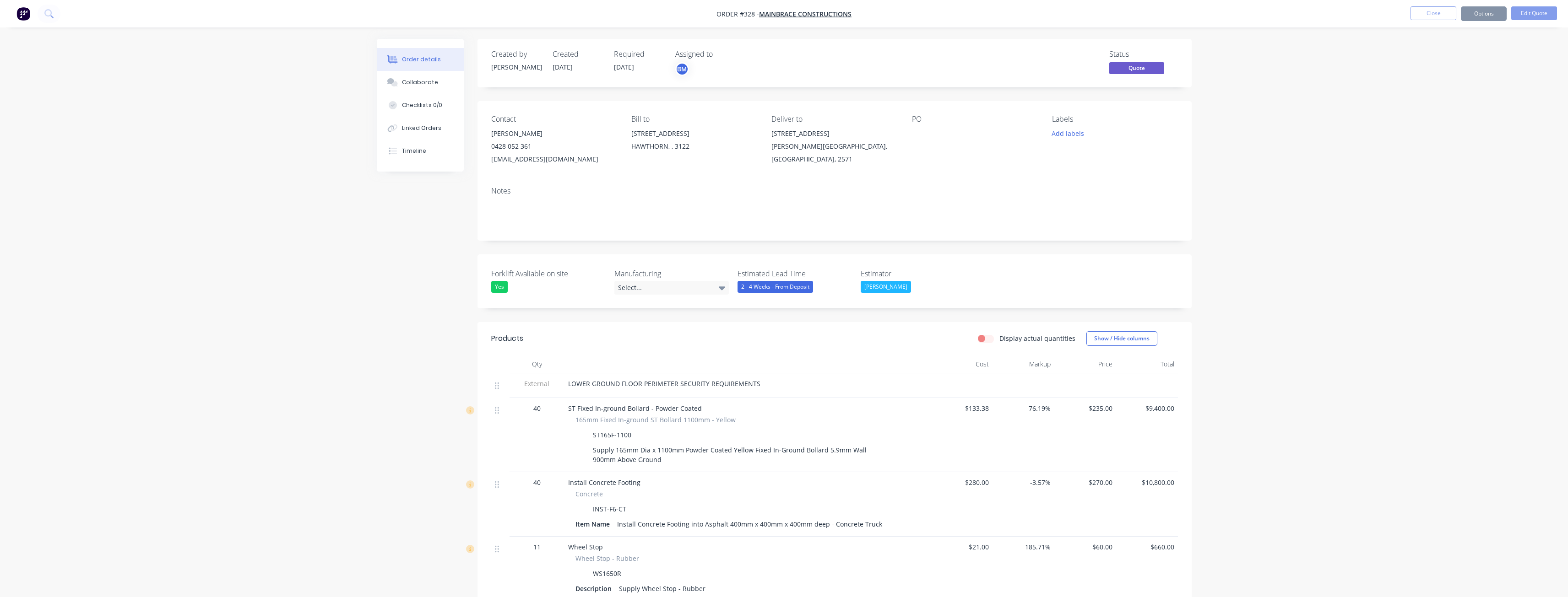
click at [1439, 10] on button "Close" at bounding box center [1433, 13] width 46 height 13
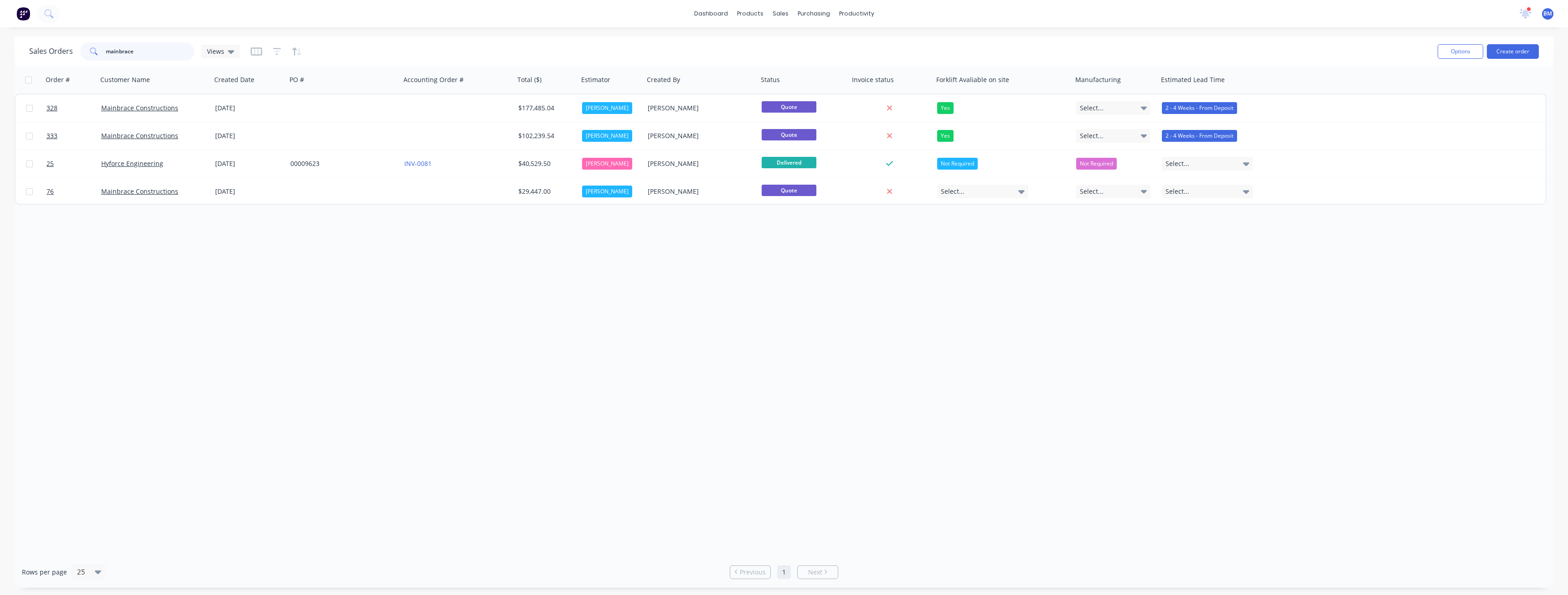
drag, startPoint x: 136, startPoint y: 50, endPoint x: 90, endPoint y: 47, distance: 46.1
click at [90, 47] on div "mainbrace" at bounding box center [137, 52] width 114 height 18
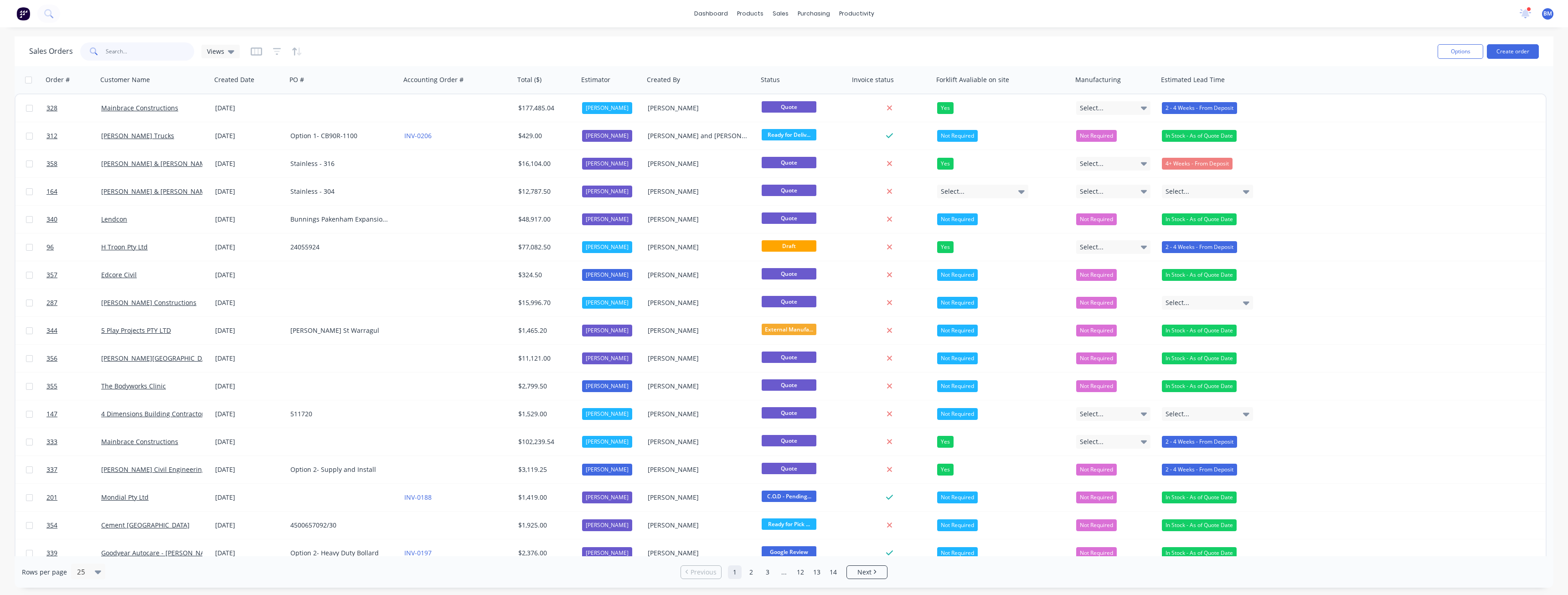
click at [150, 52] on input "text" at bounding box center [150, 52] width 89 height 18
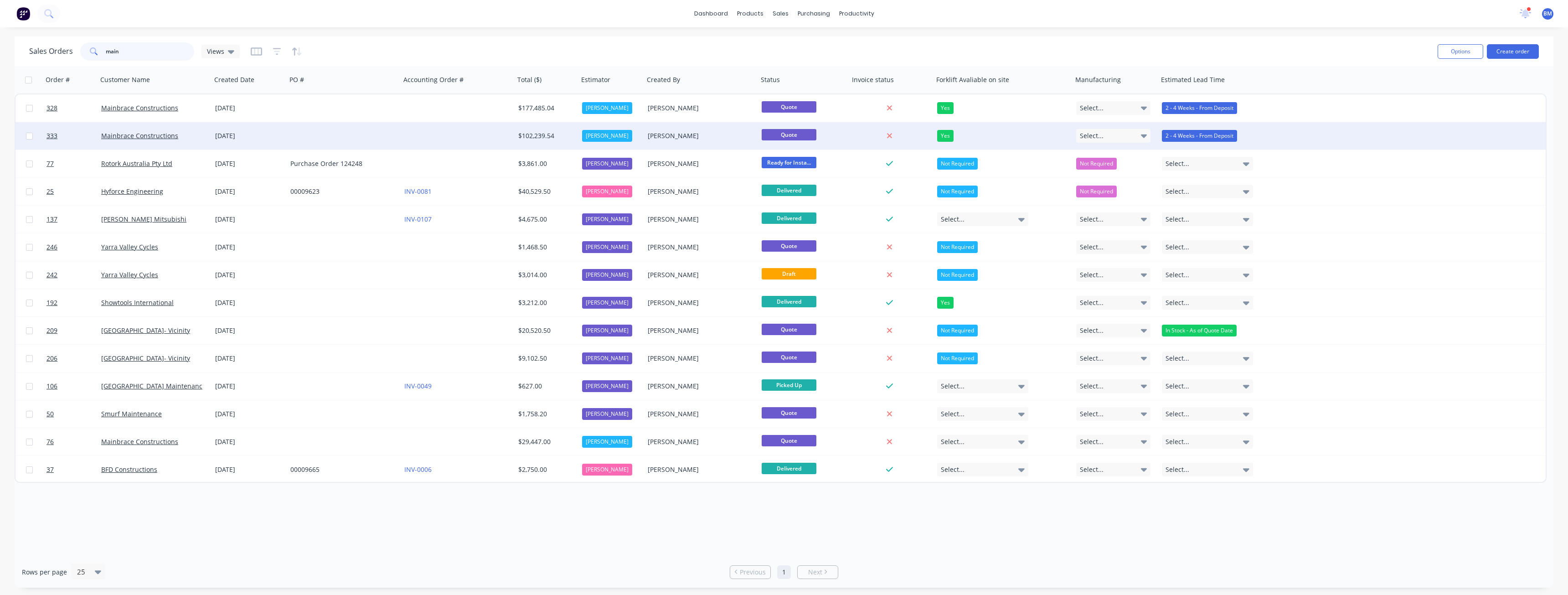
type input "main"
click at [397, 136] on div at bounding box center [343, 136] width 114 height 27
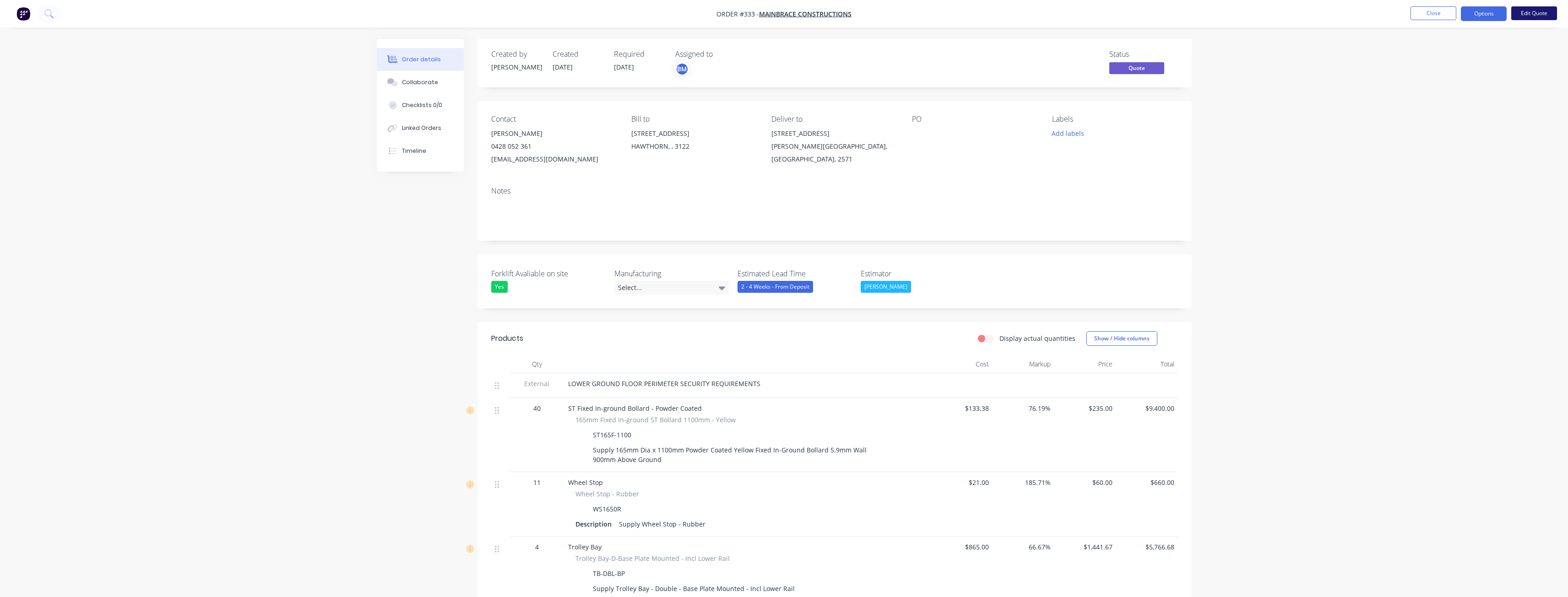
click at [1526, 11] on button "Edit Quote" at bounding box center [1534, 13] width 46 height 13
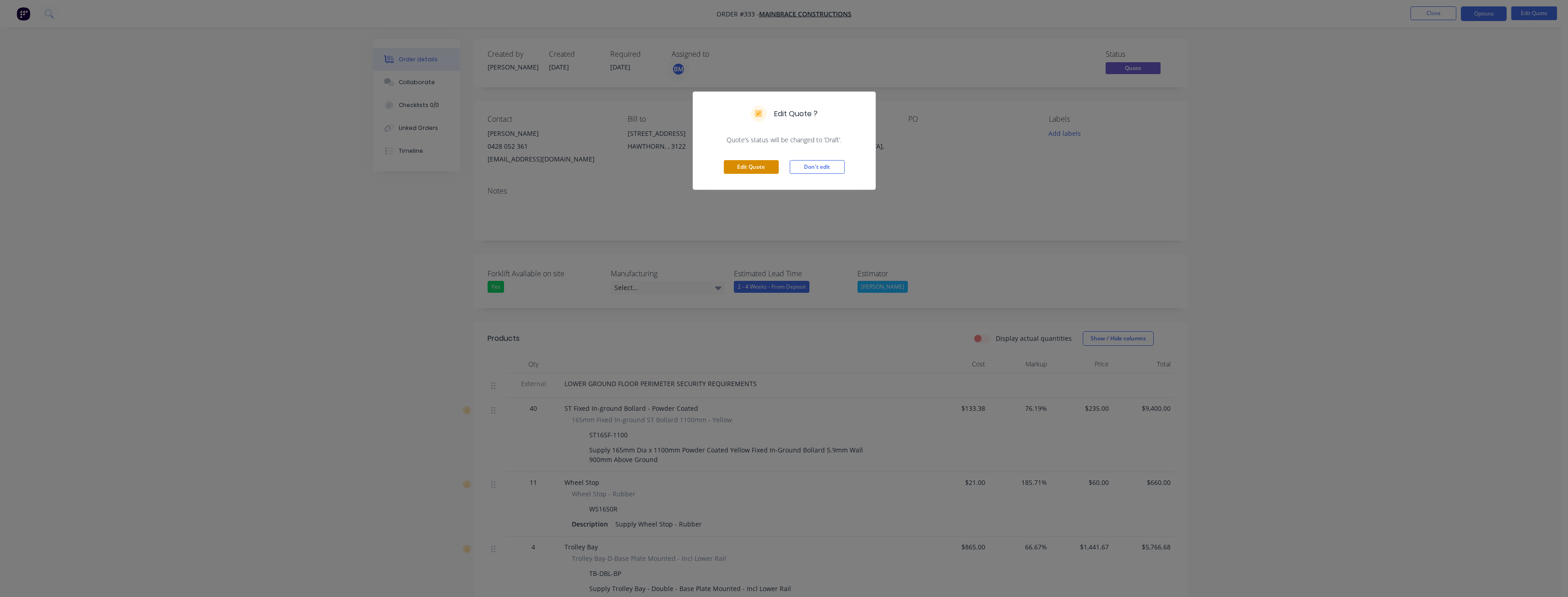
click at [751, 163] on button "Edit Quote" at bounding box center [751, 167] width 55 height 13
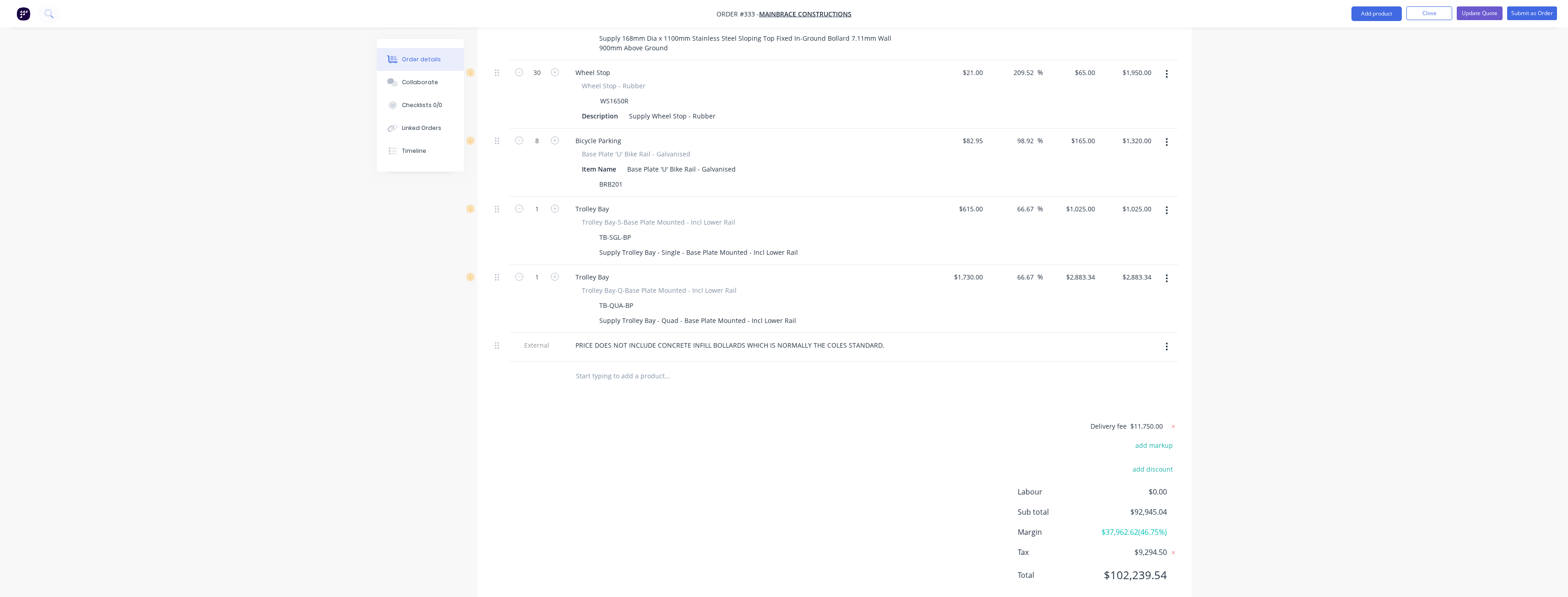
scroll to position [1004, 0]
click at [1475, 10] on button "Update Quote" at bounding box center [1480, 13] width 46 height 13
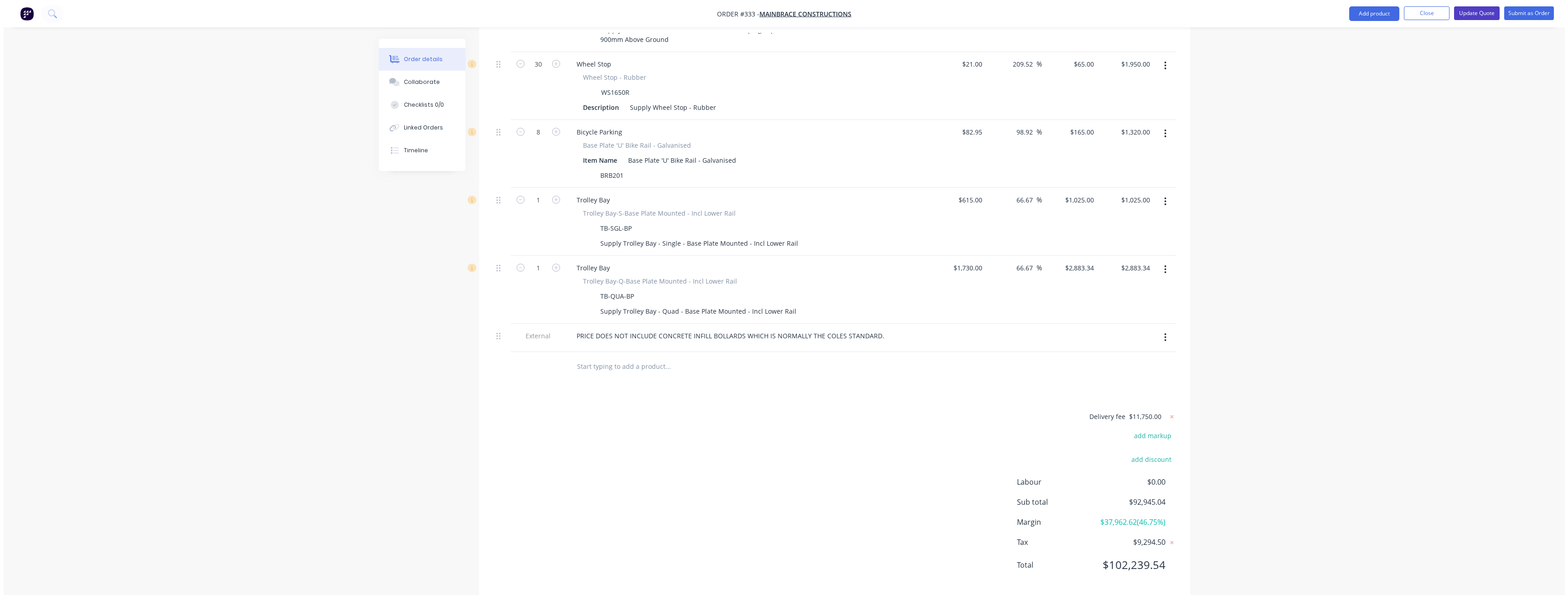
scroll to position [0, 0]
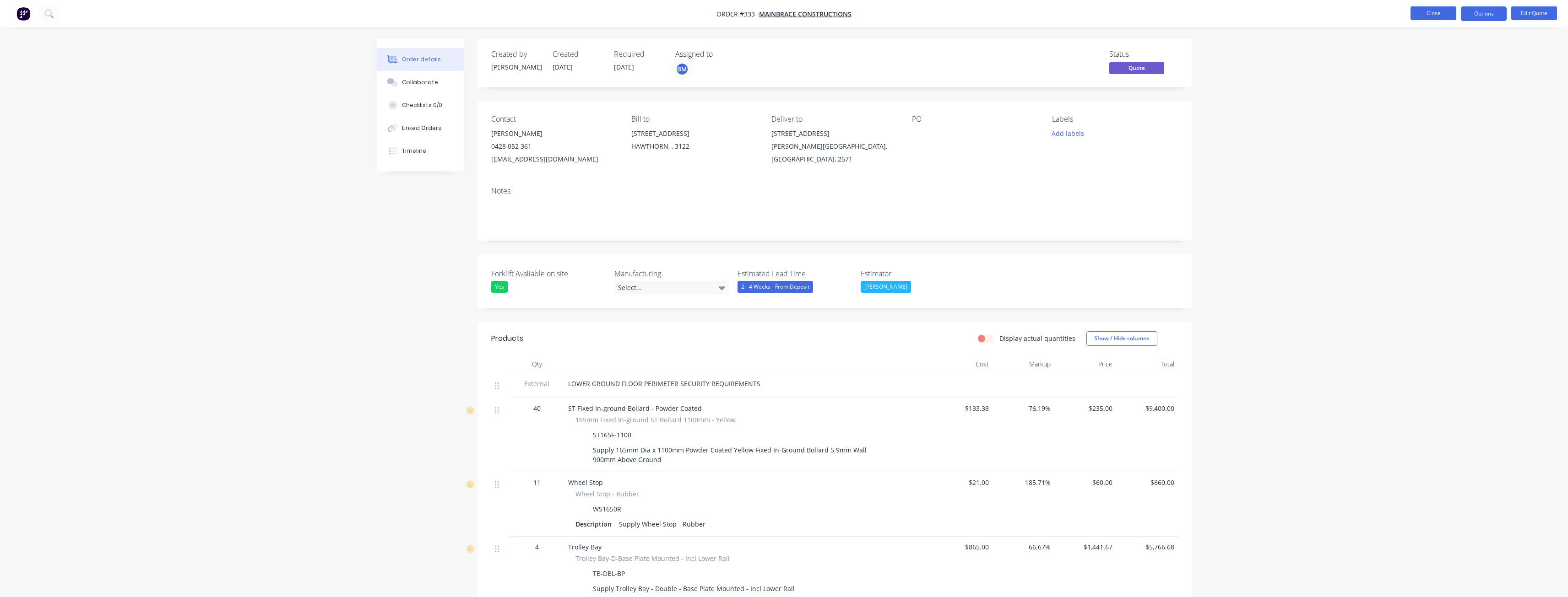
click at [1427, 13] on button "Close" at bounding box center [1433, 13] width 46 height 13
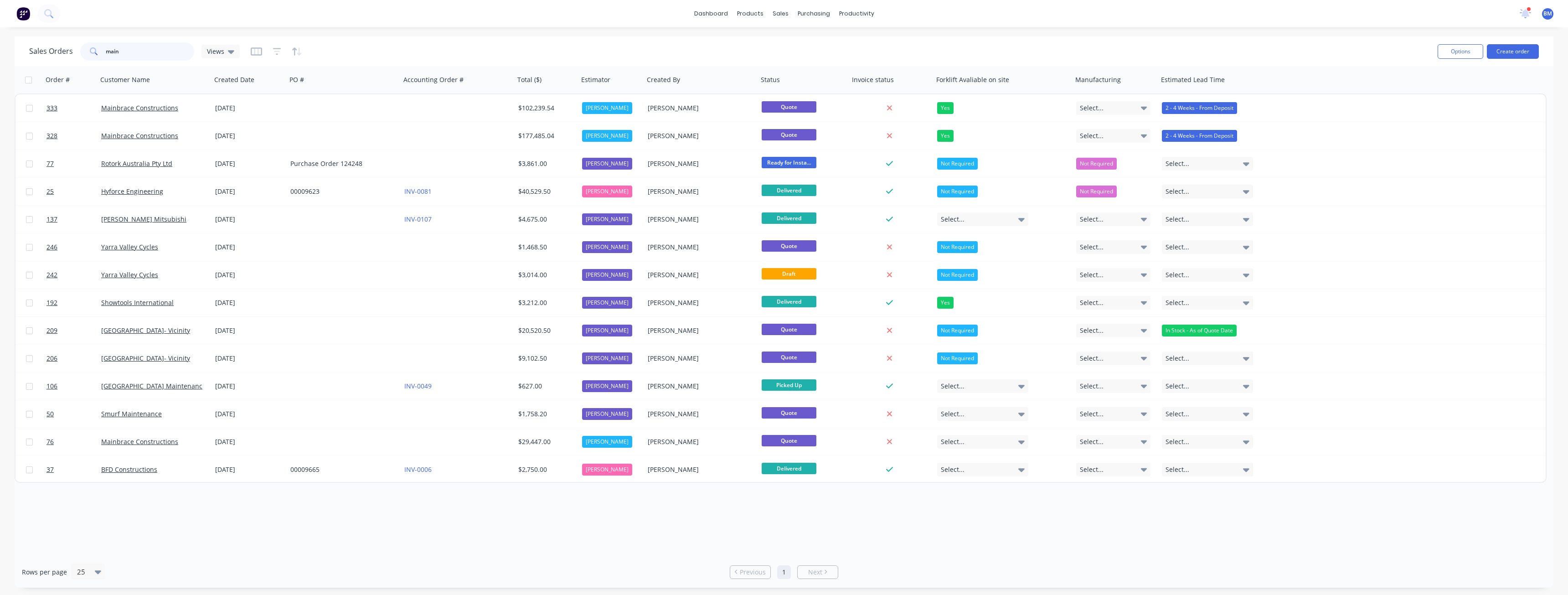
drag, startPoint x: 127, startPoint y: 50, endPoint x: 76, endPoint y: 47, distance: 51.1
click at [76, 47] on div "Sales Orders main Views" at bounding box center [134, 52] width 211 height 18
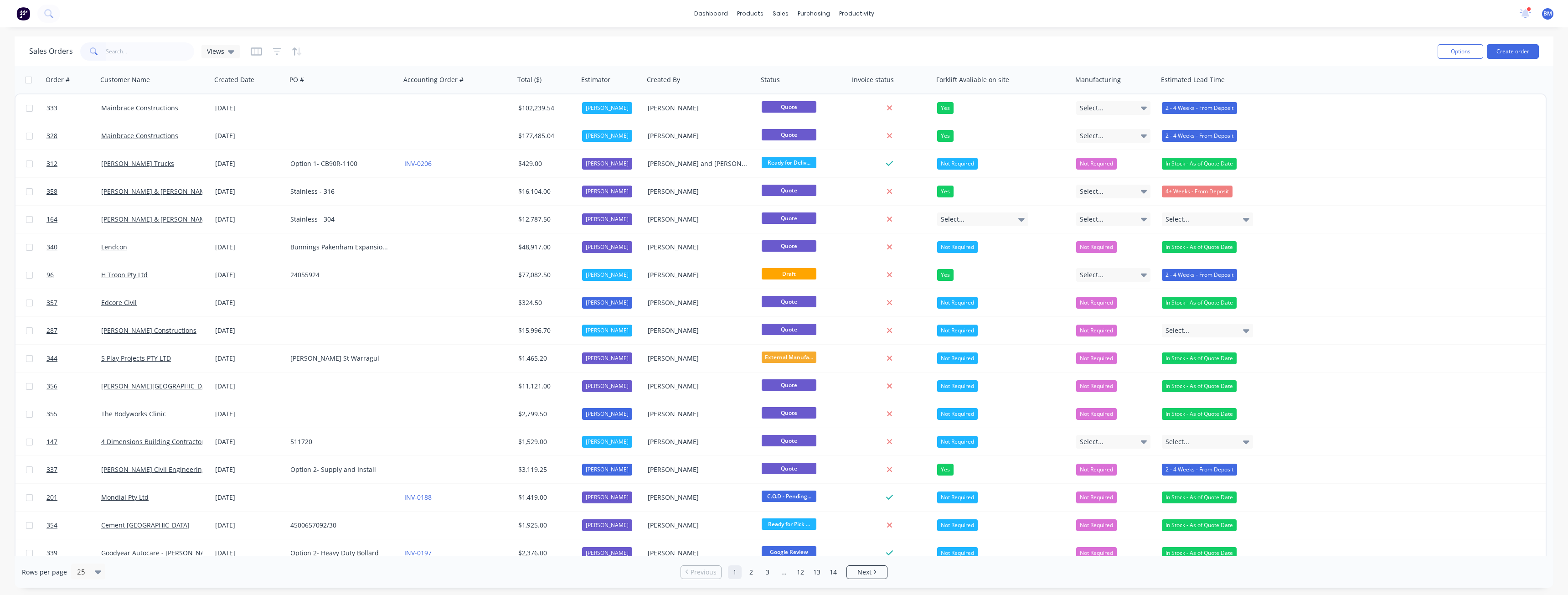
click at [469, 55] on div "Sales Orders Views" at bounding box center [730, 51] width 1401 height 22
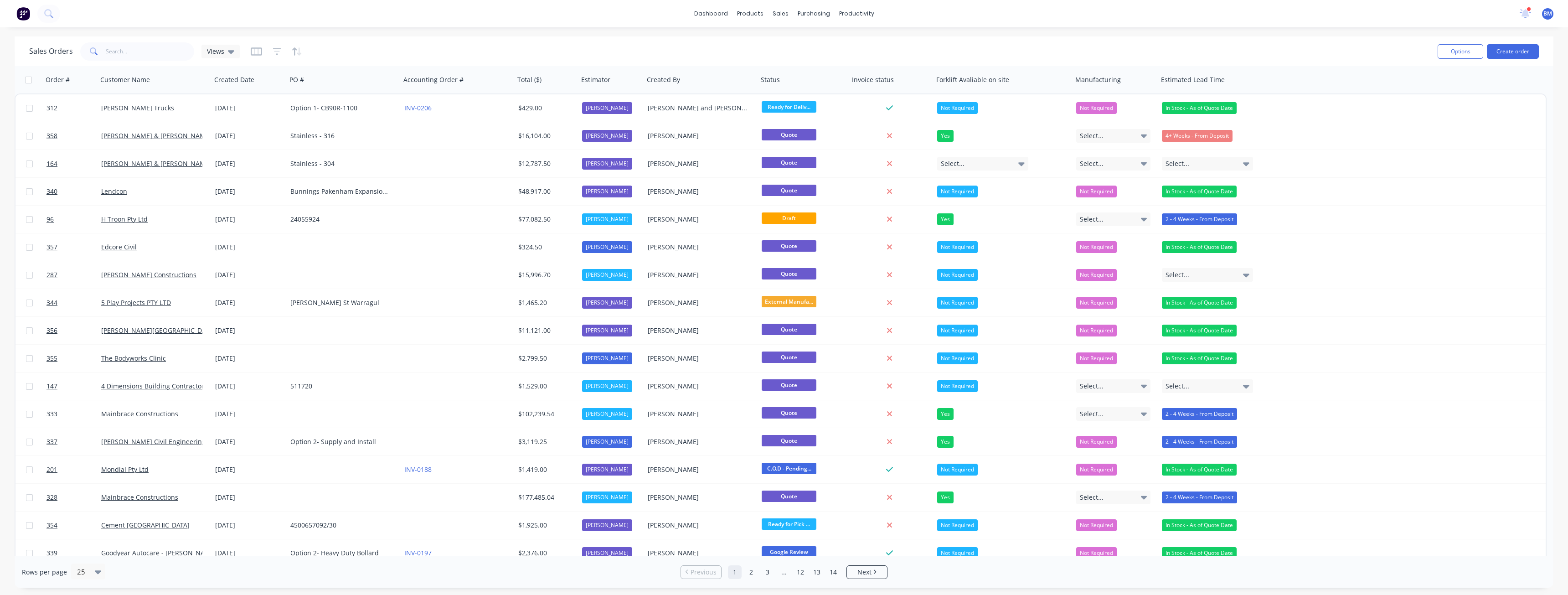
click at [370, 50] on div "Sales Orders Views" at bounding box center [730, 51] width 1401 height 22
